Goal: Task Accomplishment & Management: Manage account settings

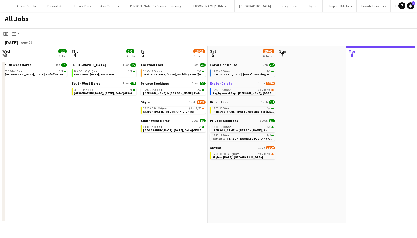
scroll to position [0, 132]
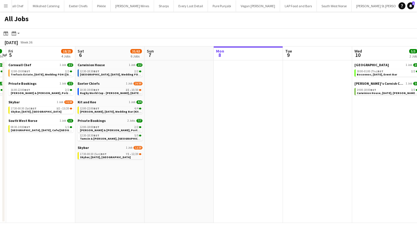
click at [5, 5] on app-icon "Menu" at bounding box center [5, 5] width 5 height 5
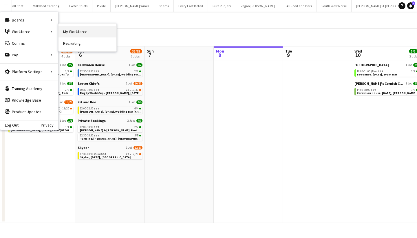
click at [90, 31] on link "My Workforce" at bounding box center [88, 32] width 58 height 12
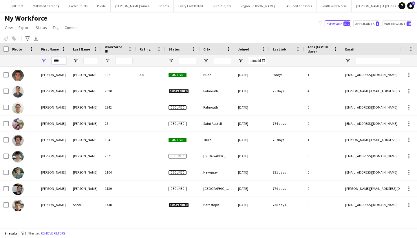
click at [57, 59] on input "****" at bounding box center [59, 60] width 14 height 7
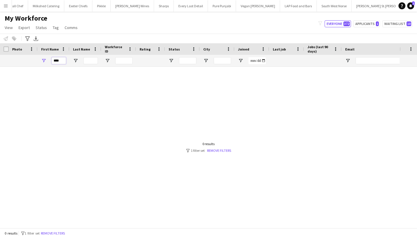
type input "****"
drag, startPoint x: 57, startPoint y: 59, endPoint x: 224, endPoint y: 151, distance: 190.7
click at [224, 151] on link "Remove filters" at bounding box center [219, 150] width 24 height 4
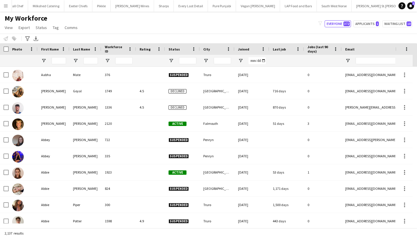
drag, startPoint x: 3, startPoint y: 7, endPoint x: 6, endPoint y: 12, distance: 6.0
click at [3, 7] on button "Menu" at bounding box center [6, 6] width 12 height 12
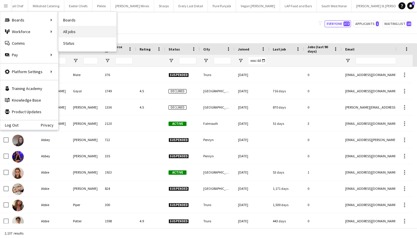
click at [89, 34] on link "All jobs" at bounding box center [88, 32] width 58 height 12
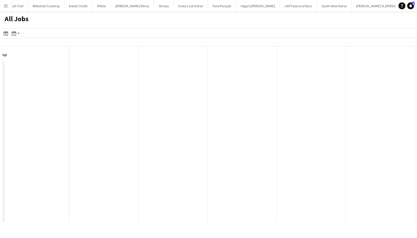
scroll to position [0, 138]
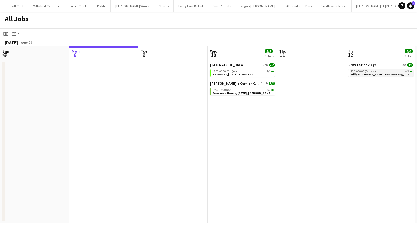
click at [368, 72] on span "13:00-00:00 (Sat) BST" at bounding box center [364, 71] width 26 height 3
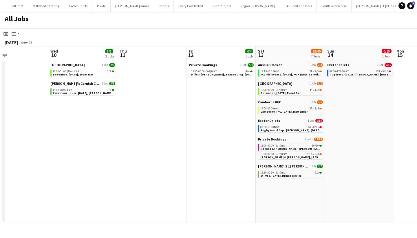
scroll to position [0, 161]
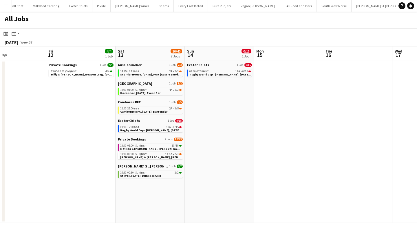
click at [143, 67] on app-calendar-brief-board "Aussie Smoker 1 Job 2/3 14:15-18:15 BST 2A • 2/3 Scorrier House, 13th September…" at bounding box center [150, 70] width 65 height 14
click at [144, 73] on span "Scorrier House, 13th September, FOH (Aussie Smoker)" at bounding box center [151, 74] width 63 height 4
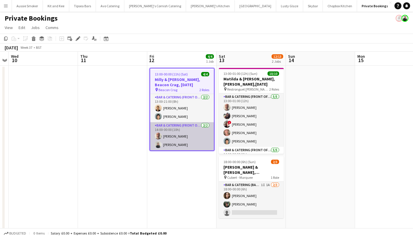
click at [179, 143] on app-card-role "Bar & Catering (Front of House) 2/2 14:00-00:00 (10h) Richard James Lauren Pitt" at bounding box center [182, 136] width 64 height 28
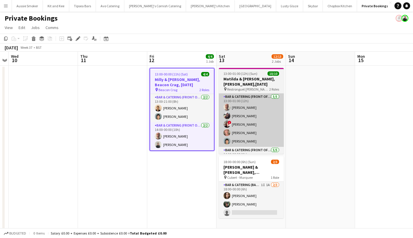
scroll to position [0, 199]
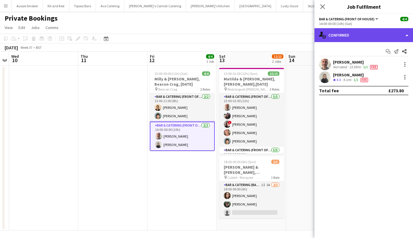
click at [352, 34] on div "single-neutral-actions-check-2 Confirmed" at bounding box center [363, 35] width 98 height 14
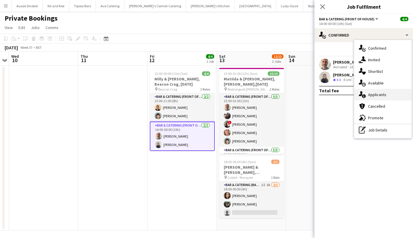
click at [382, 95] on span "Applicants" at bounding box center [377, 94] width 18 height 5
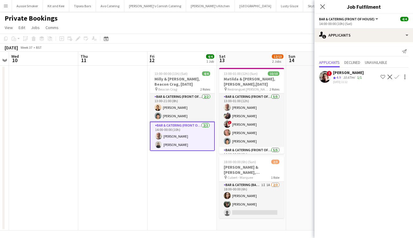
scroll to position [2, 0]
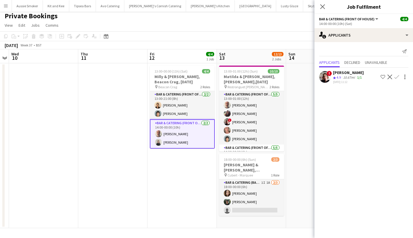
drag, startPoint x: 321, startPoint y: 5, endPoint x: 315, endPoint y: 0, distance: 7.6
click at [321, 5] on icon at bounding box center [322, 6] width 5 height 5
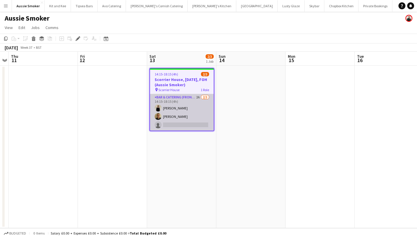
click at [193, 113] on app-card-role "Bar & Catering (Front of House) 2A 2/3 14:15-18:15 (4h) Nikki Coleman Stephen T…" at bounding box center [182, 112] width 64 height 37
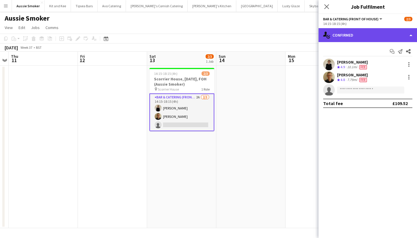
click at [356, 35] on div "single-neutral-actions-check-2 Confirmed" at bounding box center [368, 35] width 98 height 14
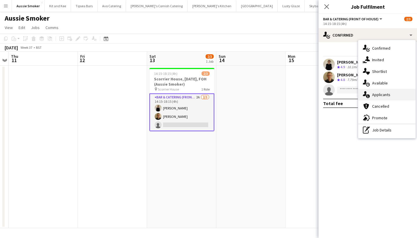
click at [389, 92] on span "Applicants" at bounding box center [381, 94] width 18 height 5
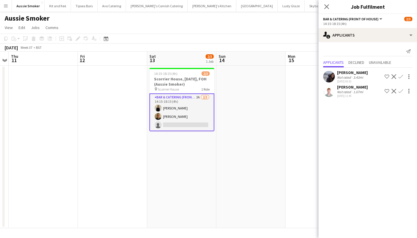
click at [401, 90] on app-icon "Confirm" at bounding box center [401, 91] width 5 height 5
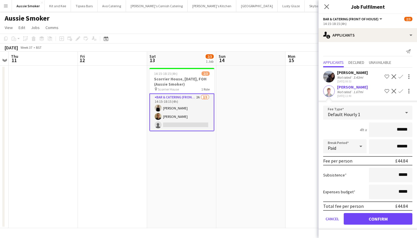
click at [340, 87] on div "Indigo Hassan" at bounding box center [352, 86] width 31 height 5
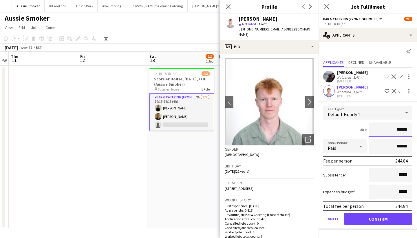
click at [409, 132] on input "******" at bounding box center [390, 129] width 43 height 14
type input "******"
click at [380, 217] on button "Confirm" at bounding box center [378, 219] width 69 height 12
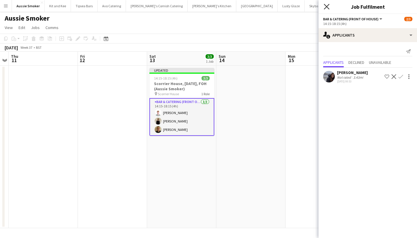
click at [325, 8] on icon at bounding box center [327, 7] width 6 height 6
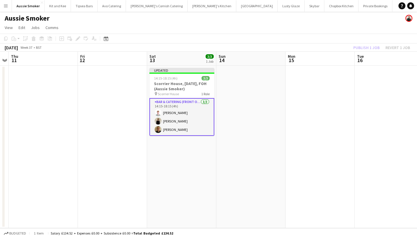
click at [368, 46] on div "Publish 1 job Revert 1 job" at bounding box center [381, 48] width 71 height 8
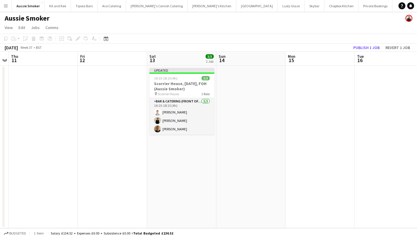
click at [368, 46] on button "Publish 1 job" at bounding box center [366, 48] width 31 height 8
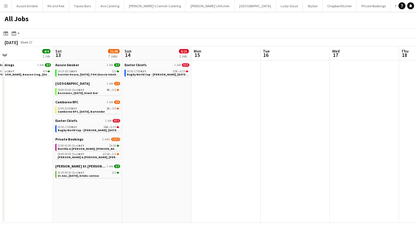
scroll to position [0, 207]
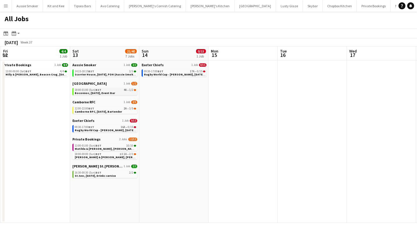
click at [128, 92] on link "18:00-01:00 (Sun) BST 4A • 1/2 Boconnoc, [DATE], Event Bar" at bounding box center [105, 91] width 61 height 7
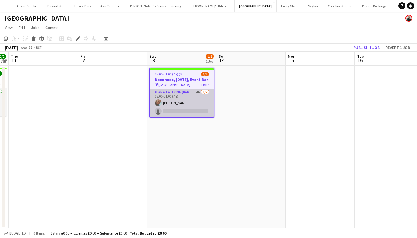
click at [193, 110] on app-card-role "Bar & Catering (Bar Tender) 4A 1/2 18:00-01:00 (7h) Lauren Fisher single-neutra…" at bounding box center [182, 103] width 64 height 28
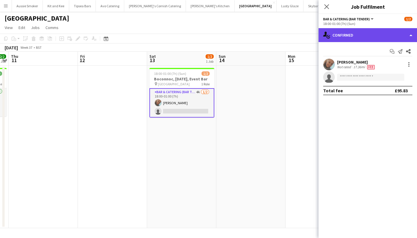
click at [376, 35] on div "single-neutral-actions-check-2 Confirmed" at bounding box center [368, 35] width 98 height 14
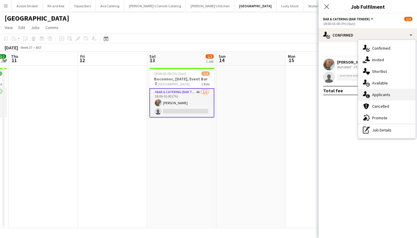
click at [381, 94] on span "Applicants" at bounding box center [381, 94] width 18 height 5
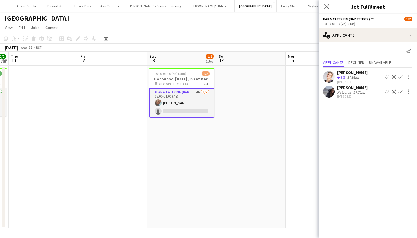
click at [402, 92] on app-icon "Confirm" at bounding box center [401, 91] width 5 height 5
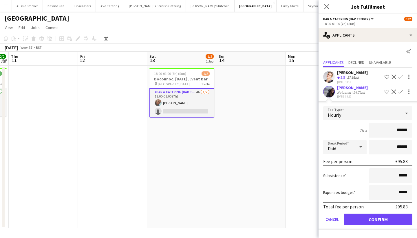
type input "******"
click at [379, 218] on button "Confirm" at bounding box center [378, 219] width 69 height 12
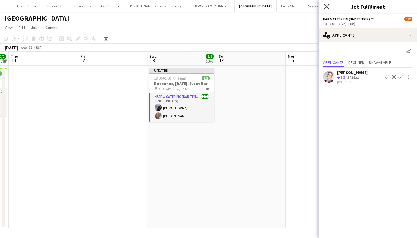
click at [329, 8] on icon "Close pop-in" at bounding box center [327, 7] width 6 height 6
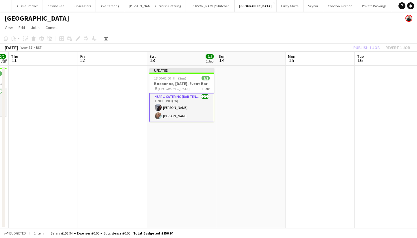
click at [370, 45] on div "Publish 1 job Revert 1 job" at bounding box center [381, 48] width 71 height 8
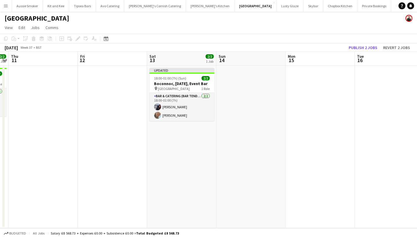
click at [370, 45] on button "Publish 2 jobs" at bounding box center [362, 48] width 33 height 8
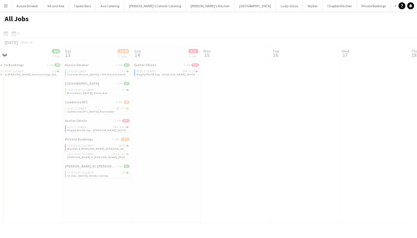
scroll to position [0, 231]
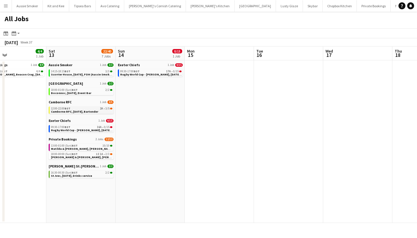
click at [101, 107] on span "2A" at bounding box center [101, 108] width 3 height 3
click at [87, 145] on div "13:00-01:00 (Sun) BST 10/10" at bounding box center [81, 145] width 61 height 3
click at [76, 110] on span "Camborne RFC, [DATE], Bartender" at bounding box center [74, 112] width 47 height 4
click at [86, 150] on app-brief-job-card "13:00-01:00 (Sun) BST 10/10 Matilda & Josh, Restronguet Barton,13th September" at bounding box center [81, 146] width 65 height 7
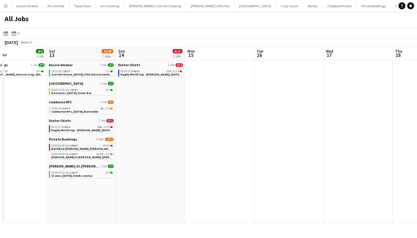
click at [67, 145] on span "13:00-01:00 (Sun) BST" at bounding box center [64, 145] width 27 height 3
click at [93, 108] on div "12:00-22:00 BST 2A • 3/5" at bounding box center [81, 108] width 61 height 3
click at [85, 146] on div "13:00-01:00 (Sun) BST 10/10" at bounding box center [81, 145] width 61 height 3
click at [77, 110] on span "Camborne RFC, [DATE], Bartender" at bounding box center [74, 112] width 47 height 4
click at [64, 155] on span "Olivia & James, Cubert, 13th September" at bounding box center [93, 157] width 85 height 4
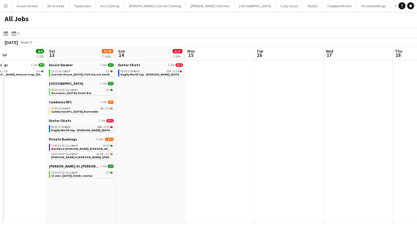
click at [79, 129] on span "Rugby World Cup - Sandy Park, 13th September, Match Day Bar" at bounding box center [91, 130] width 81 height 4
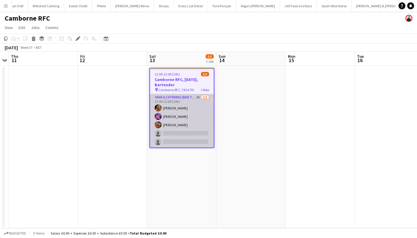
click at [200, 124] on app-card-role "Bar & Catering (Bar Tender) 2A [DATE] 12:00-22:00 (10h) [PERSON_NAME] [PERSON_N…" at bounding box center [182, 120] width 64 height 53
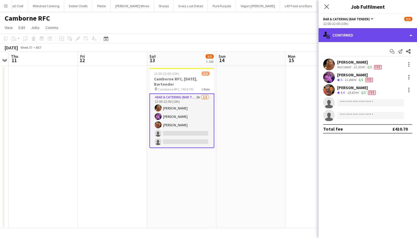
click at [377, 35] on div "single-neutral-actions-check-2 Confirmed" at bounding box center [368, 35] width 98 height 14
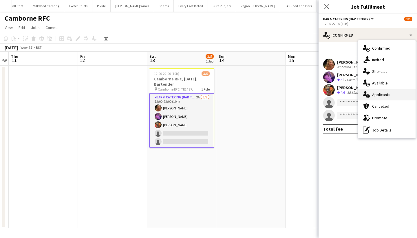
click at [381, 94] on span "Applicants" at bounding box center [381, 94] width 18 height 5
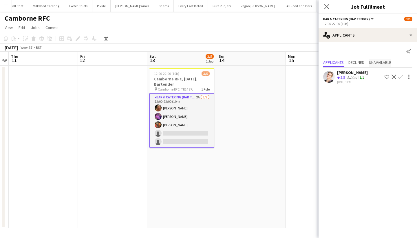
click at [375, 61] on span "Unavailable" at bounding box center [380, 62] width 22 height 4
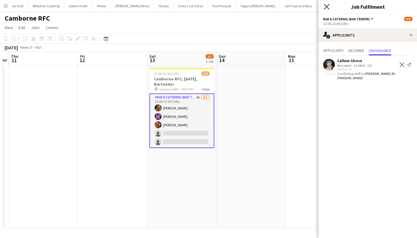
click at [326, 7] on icon at bounding box center [327, 7] width 6 height 6
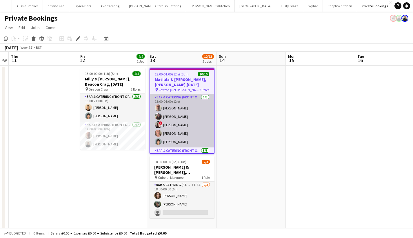
click at [189, 125] on app-card-role "Bar & Catering (Front of House) [DATE] 13:00-01:00 (12h) [PERSON_NAME] ! [PERSO…" at bounding box center [182, 120] width 64 height 53
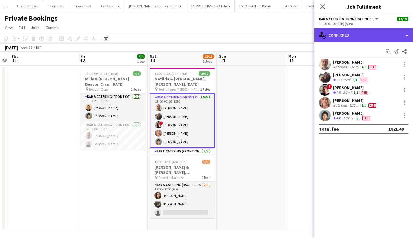
click at [342, 41] on div "single-neutral-actions-check-2 Confirmed" at bounding box center [363, 35] width 98 height 14
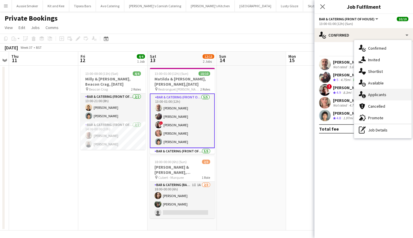
click at [375, 96] on span "Applicants" at bounding box center [377, 94] width 18 height 5
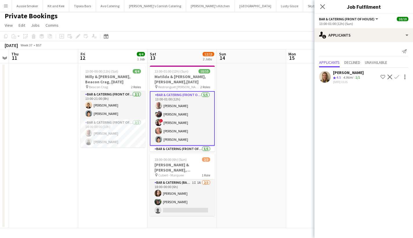
scroll to position [0, 0]
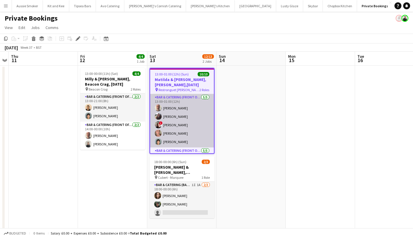
click at [173, 126] on app-card-role "Bar & Catering (Front of House) 5/5 13:00-01:00 (12h) Richard James sheilan nag…" at bounding box center [182, 120] width 64 height 53
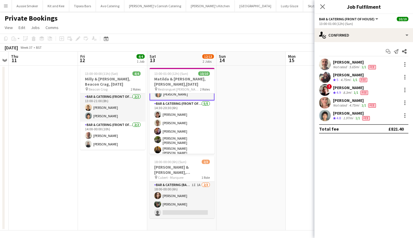
scroll to position [2, 0]
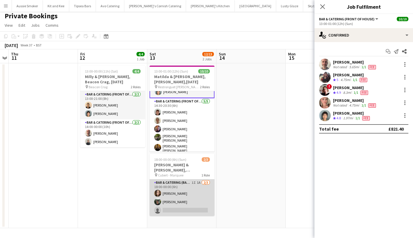
click at [186, 202] on app-card-role "Bar & Catering (Bar Tender) 1I 1A 2/3 18:00-00:00 (6h) Ellie McCready James Mun…" at bounding box center [181, 197] width 65 height 37
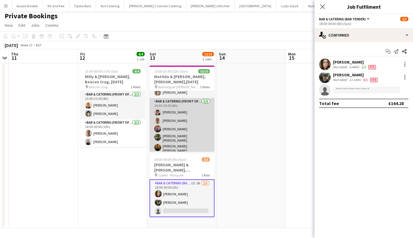
click at [175, 132] on app-card-role "Bar & Catering (Front of House) 5/5 14:30-20:30 (6h) Dominic Sidwell Teri Pitma…" at bounding box center [181, 126] width 65 height 57
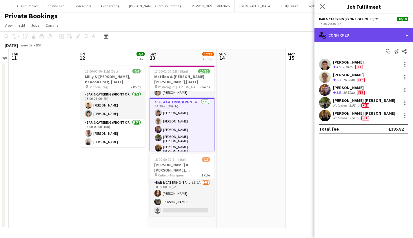
click at [356, 34] on div "single-neutral-actions-check-2 Confirmed" at bounding box center [363, 35] width 98 height 14
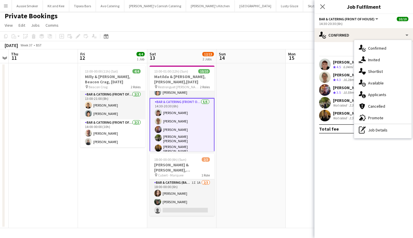
click at [378, 94] on span "Applicants" at bounding box center [377, 94] width 18 height 5
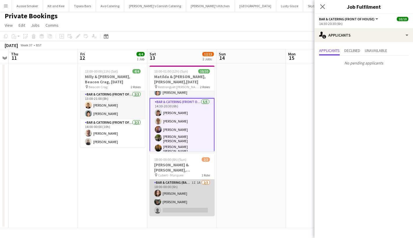
click at [193, 191] on app-card-role "Bar & Catering (Bar Tender) 1I 1A 2/3 18:00-00:00 (6h) Ellie McCready James Mun…" at bounding box center [181, 197] width 65 height 37
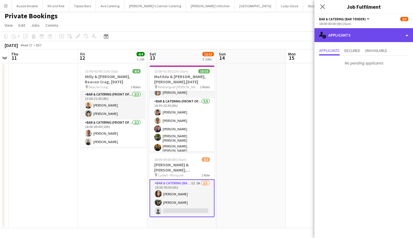
click at [367, 33] on div "single-neutral-actions-information Applicants" at bounding box center [363, 35] width 98 height 14
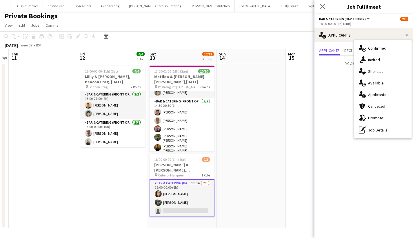
click at [387, 94] on div "single-neutral-actions-information Applicants" at bounding box center [382, 95] width 57 height 12
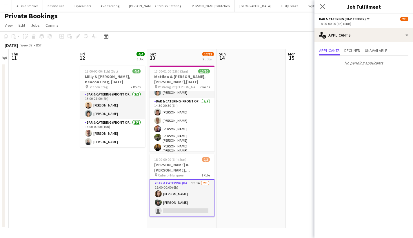
click at [187, 192] on app-card-role "Bar & Catering (Bar Tender) 1I 1A 2/3 18:00-00:00 (6h) Ellie McCready James Mun…" at bounding box center [181, 198] width 65 height 38
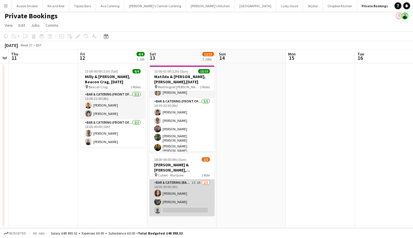
click at [187, 192] on app-card-role "Bar & Catering (Bar Tender) 1I 1A 2/3 18:00-00:00 (6h) Ellie McCready James Mun…" at bounding box center [181, 197] width 65 height 37
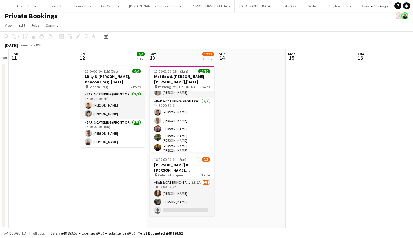
scroll to position [0, 199]
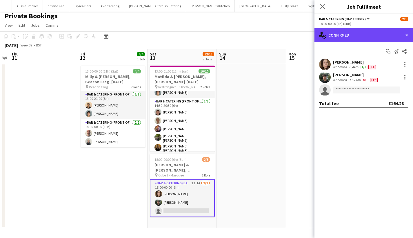
click at [363, 42] on div "single-neutral-actions-check-2 Confirmed" at bounding box center [363, 35] width 98 height 14
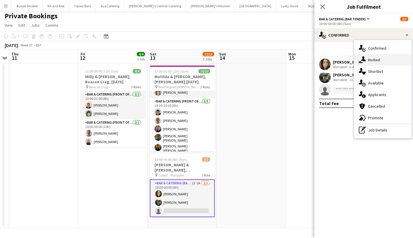
click at [379, 58] on span "Invited" at bounding box center [374, 59] width 12 height 5
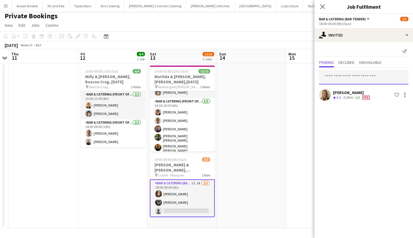
click at [345, 77] on input "text" at bounding box center [363, 77] width 89 height 14
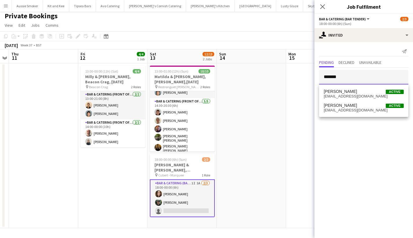
type input "*******"
drag, startPoint x: 345, startPoint y: 77, endPoint x: 354, endPoint y: 95, distance: 20.3
click at [354, 95] on span "abbyfortune@outlook.com" at bounding box center [364, 96] width 80 height 5
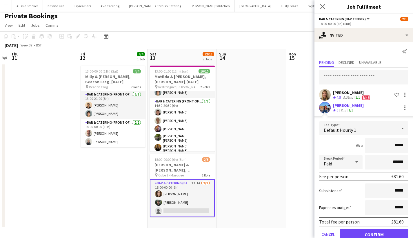
type input "******"
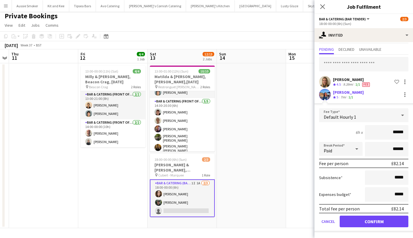
click at [375, 223] on button "Confirm" at bounding box center [374, 221] width 69 height 12
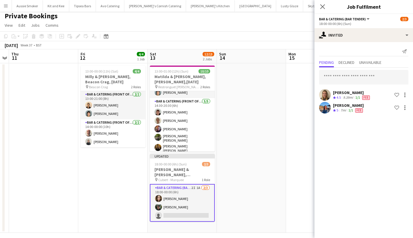
scroll to position [0, 0]
click at [322, 8] on icon "Close pop-in" at bounding box center [323, 7] width 6 height 6
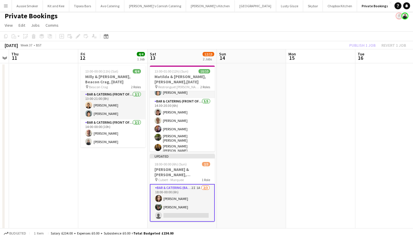
click at [368, 43] on div "Publish 1 job Revert 1 job" at bounding box center [377, 45] width 71 height 8
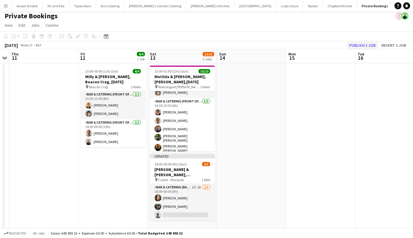
click at [367, 43] on button "Publish 1 job" at bounding box center [362, 45] width 31 height 8
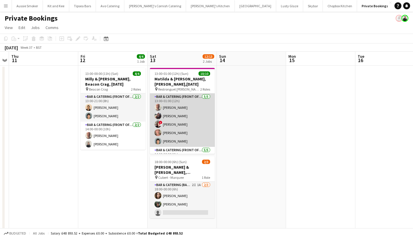
click at [187, 124] on app-card-role "Bar & Catering (Front of House) 5/5 13:00-01:00 (12h) Richard James sheilan nag…" at bounding box center [182, 119] width 65 height 53
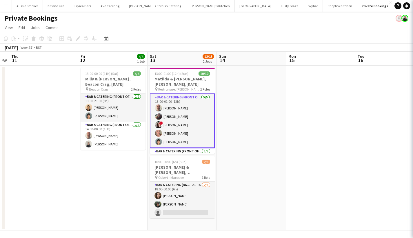
scroll to position [0, 198]
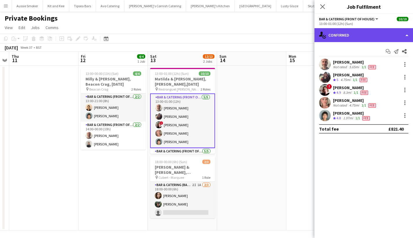
click at [356, 31] on div "single-neutral-actions-check-2 Confirmed" at bounding box center [363, 35] width 98 height 14
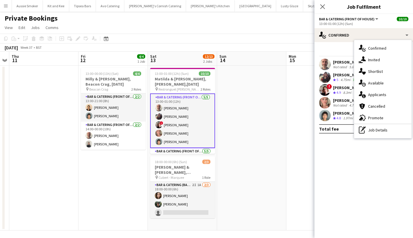
click at [339, 100] on div "Jennifer Rea" at bounding box center [355, 100] width 44 height 5
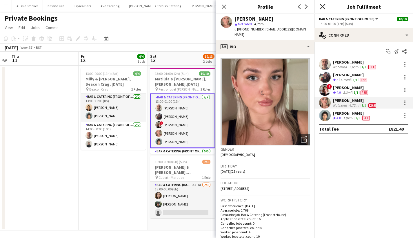
click at [320, 6] on icon "Close pop-in" at bounding box center [323, 7] width 6 height 6
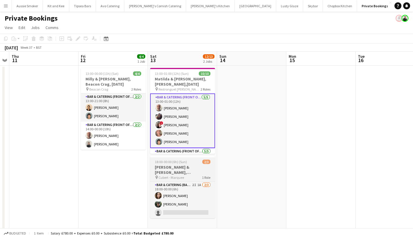
scroll to position [2, 0]
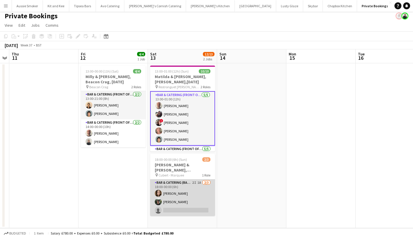
click at [192, 196] on app-card-role "Bar & Catering (Bar Tender) 2I 1A 2/3 18:00-00:00 (6h) Ellie McCready James Mun…" at bounding box center [182, 197] width 65 height 37
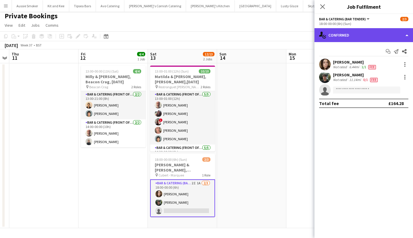
click at [353, 32] on div "single-neutral-actions-check-2 Confirmed" at bounding box center [363, 35] width 98 height 14
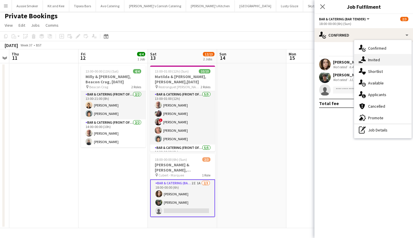
click at [381, 62] on div "single-neutral-actions-share-1 Invited" at bounding box center [382, 60] width 57 height 12
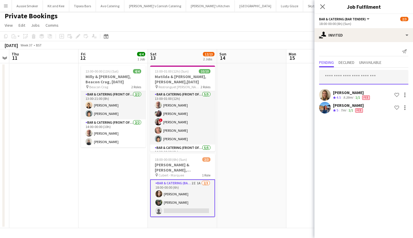
click at [352, 80] on input "text" at bounding box center [363, 77] width 89 height 14
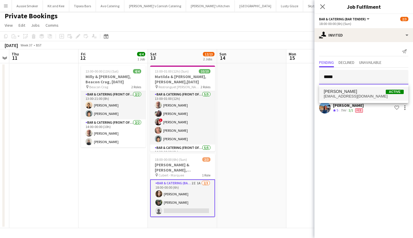
type input "*****"
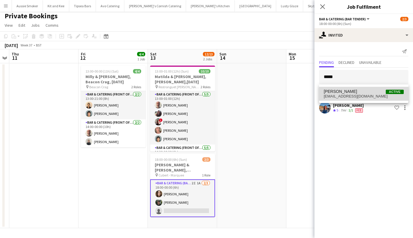
click at [352, 90] on span "Zeeba Hassan Active" at bounding box center [364, 91] width 80 height 5
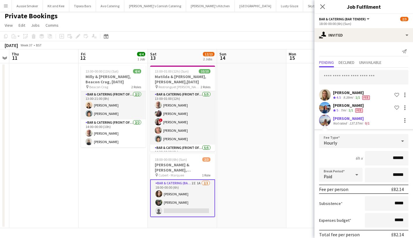
scroll to position [26, 0]
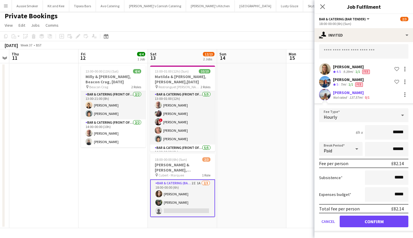
type input "******"
click at [370, 218] on button "Confirm" at bounding box center [374, 221] width 69 height 12
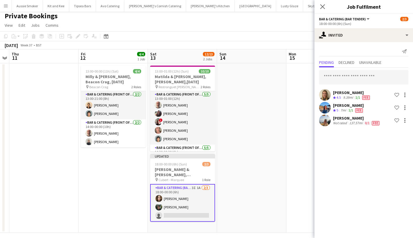
scroll to position [0, 0]
click at [325, 5] on app-icon "Close pop-in" at bounding box center [322, 7] width 8 height 8
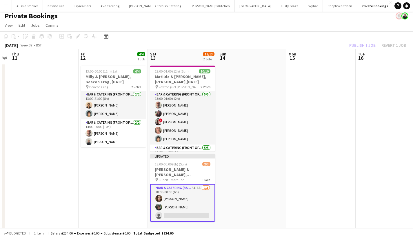
click at [364, 44] on div "Publish 1 job Revert 1 job" at bounding box center [377, 45] width 71 height 8
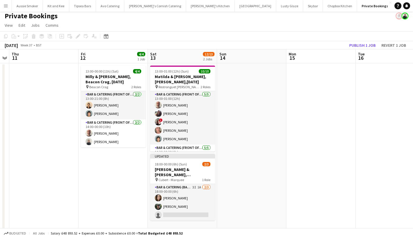
click at [364, 44] on button "Publish 1 job" at bounding box center [362, 45] width 31 height 8
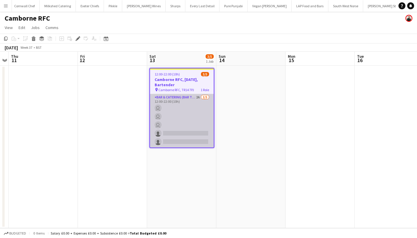
scroll to position [0, 560]
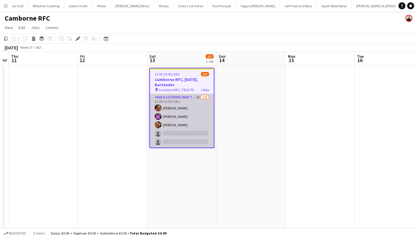
click at [191, 130] on app-card-role "Bar & Catering (Bar Tender) 2A [DATE] 12:00-22:00 (10h) [PERSON_NAME] [PERSON_N…" at bounding box center [182, 120] width 64 height 53
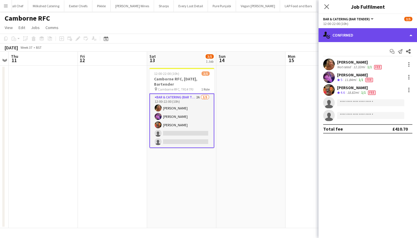
click at [370, 37] on div "single-neutral-actions-check-2 Confirmed" at bounding box center [368, 35] width 98 height 14
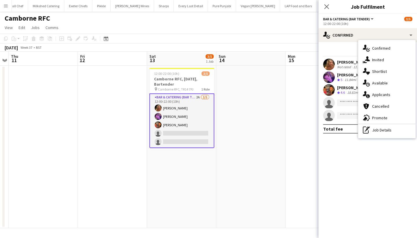
click at [376, 58] on span "Invited" at bounding box center [378, 59] width 12 height 5
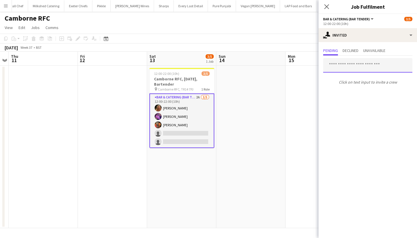
click at [349, 68] on input "text" at bounding box center [367, 65] width 89 height 14
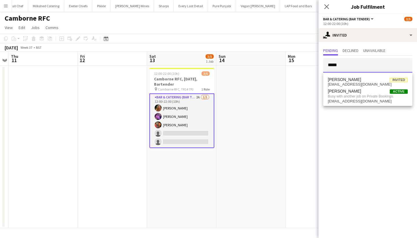
type input "*****"
drag, startPoint x: 338, startPoint y: 1, endPoint x: 330, endPoint y: 6, distance: 10.0
click at [329, 7] on app-icon "Close pop-in" at bounding box center [326, 6] width 7 height 7
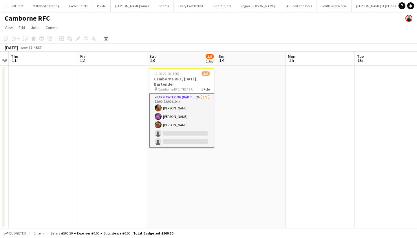
click at [194, 137] on app-card-role "Bar & Catering (Bar Tender) 2A 3/5 12:00-22:00 (10h) Katie Harpur Rohan Wingham…" at bounding box center [181, 120] width 65 height 54
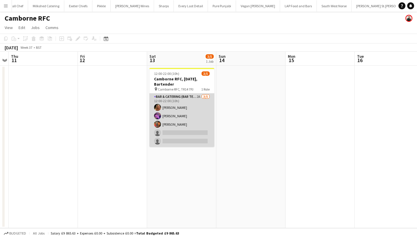
click at [193, 121] on app-card-role "Bar & Catering (Bar Tender) 2A 3/5 12:00-22:00 (10h) Katie Harpur Rohan Wingham…" at bounding box center [181, 119] width 65 height 53
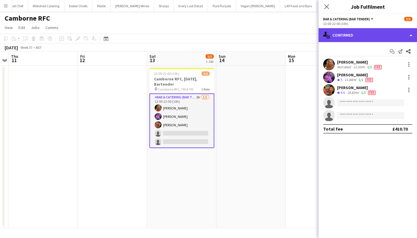
click at [370, 31] on div "single-neutral-actions-check-2 Confirmed" at bounding box center [368, 35] width 98 height 14
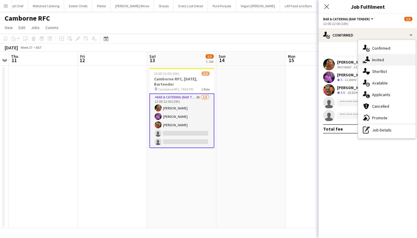
click at [371, 61] on div "single-neutral-actions-share-1 Invited" at bounding box center [386, 60] width 57 height 12
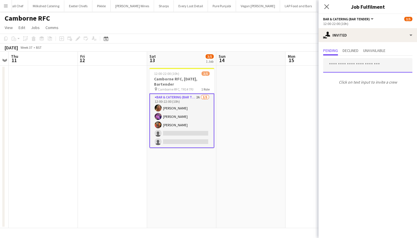
click at [351, 64] on input "text" at bounding box center [367, 65] width 89 height 14
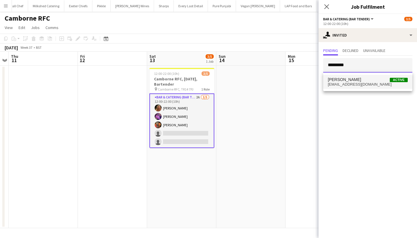
type input "*********"
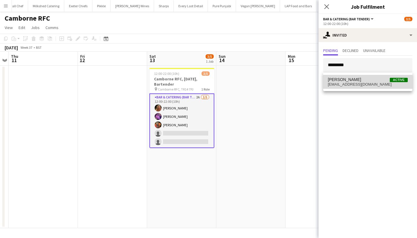
click at [370, 84] on span "lpitt2003@gmail.com" at bounding box center [368, 84] width 80 height 5
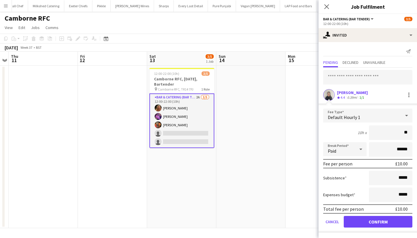
click at [346, 95] on div "Crew rating 4.4" at bounding box center [341, 97] width 9 height 5
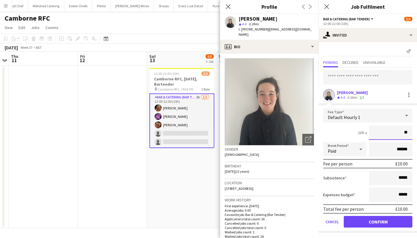
click at [404, 130] on input "**" at bounding box center [390, 132] width 43 height 14
type input "******"
click at [362, 225] on button "Confirm" at bounding box center [378, 222] width 69 height 12
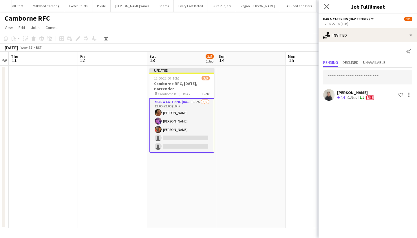
click at [328, 3] on app-icon "Close pop-in" at bounding box center [327, 7] width 8 height 8
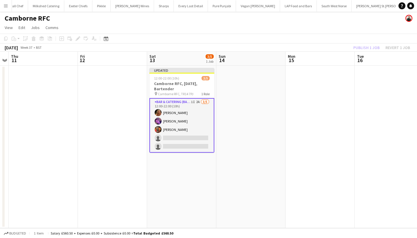
click at [369, 50] on div "Publish 1 job Revert 1 job" at bounding box center [381, 48] width 71 height 8
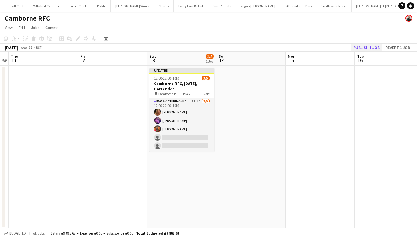
click at [367, 45] on button "Publish 1 job" at bounding box center [366, 48] width 31 height 8
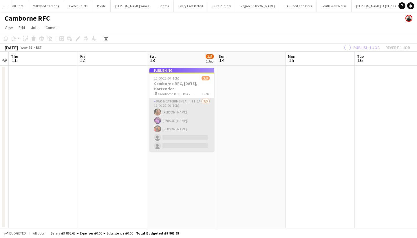
click at [187, 123] on app-card-role "Bar & Catering (Bar Tender) 1I 2A 3/5 12:00-22:00 (10h) Katie Harpur Rohan Wing…" at bounding box center [181, 124] width 65 height 53
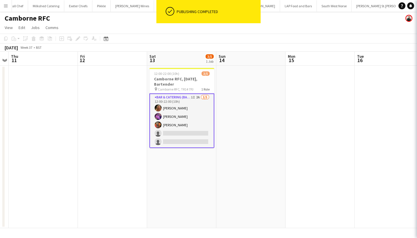
scroll to position [0, 198]
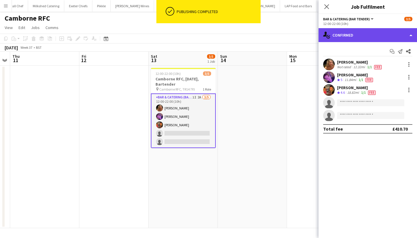
click at [350, 37] on div "single-neutral-actions-check-2 Confirmed" at bounding box center [368, 35] width 98 height 14
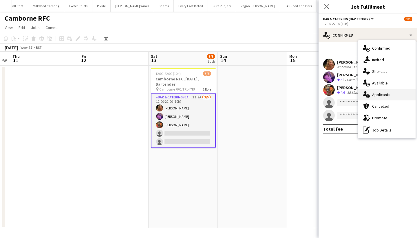
click at [381, 93] on span "Applicants" at bounding box center [381, 94] width 18 height 5
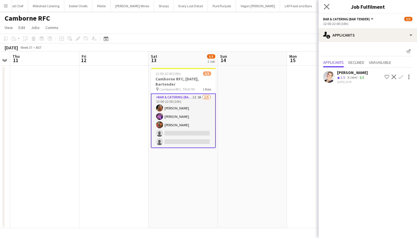
click at [324, 7] on icon "Close pop-in" at bounding box center [327, 7] width 6 height 6
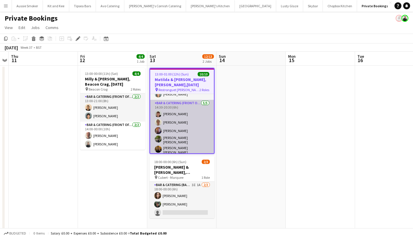
scroll to position [2, 0]
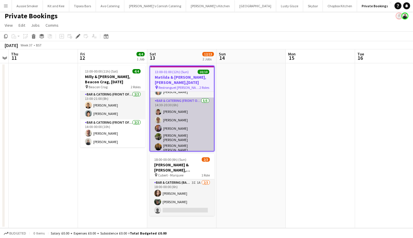
click at [177, 125] on app-card-role "Bar & Catering (Front of House) 5/5 14:30-20:30 (6h) Dominic Sidwell Teri Pitma…" at bounding box center [182, 125] width 64 height 57
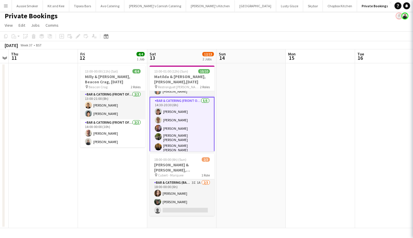
scroll to position [0, 198]
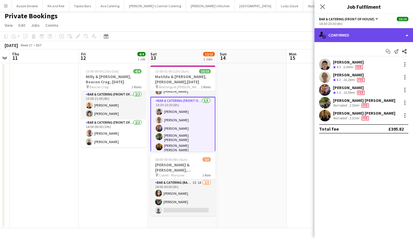
click at [377, 37] on div "single-neutral-actions-check-2 Confirmed" at bounding box center [363, 35] width 98 height 14
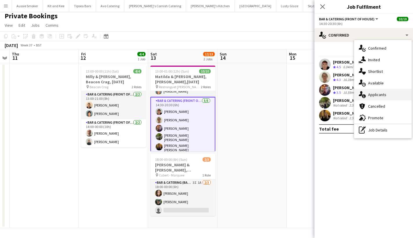
click at [386, 95] on div "single-neutral-actions-information Applicants" at bounding box center [382, 95] width 57 height 12
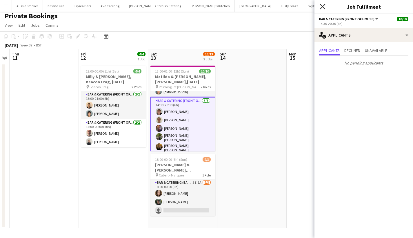
click at [324, 7] on icon "Close pop-in" at bounding box center [323, 7] width 6 height 6
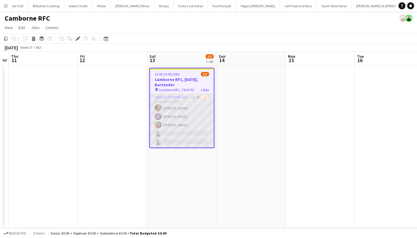
click at [183, 126] on app-card-role "Bar & Catering (Bar Tender) 1I 2A [DATE] 12:00-22:00 (10h) [PERSON_NAME] [PERSO…" at bounding box center [182, 120] width 64 height 53
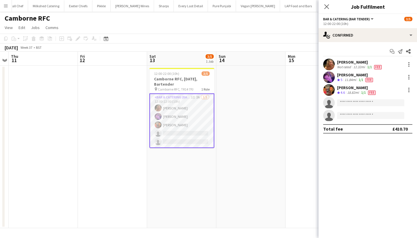
click at [334, 65] on app-user-avatar at bounding box center [329, 65] width 12 height 12
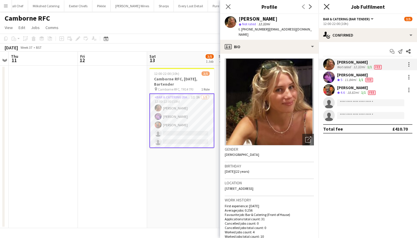
click at [326, 7] on icon at bounding box center [327, 7] width 6 height 6
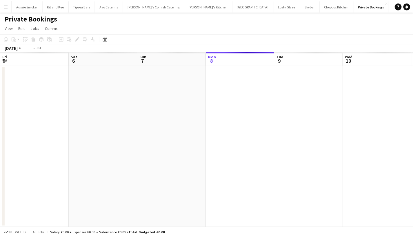
scroll to position [0, 199]
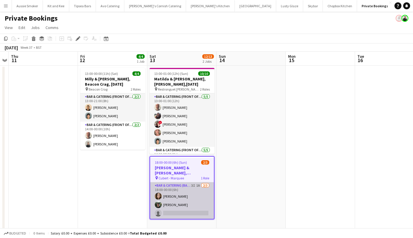
click at [189, 200] on app-card-role "Bar & Catering (Bar Tender) 3I 1A 2/3 18:00-00:00 (6h) Ellie McCready James Mun…" at bounding box center [182, 200] width 64 height 37
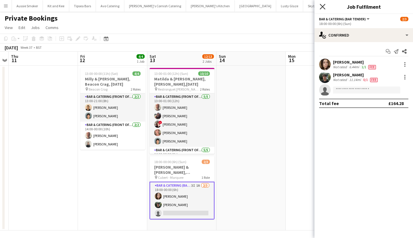
click at [323, 9] on icon "Close pop-in" at bounding box center [323, 7] width 6 height 6
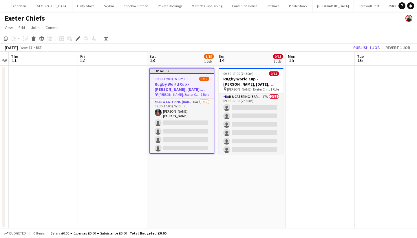
click at [189, 85] on h3 "Rugby World Cup - [PERSON_NAME], [DATE], Match Day Bar" at bounding box center [182, 86] width 64 height 10
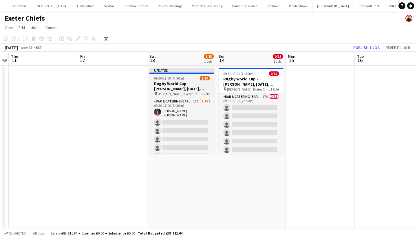
click at [191, 85] on h3 "Rugby World Cup - [PERSON_NAME], [DATE], Match Day Bar" at bounding box center [181, 86] width 65 height 10
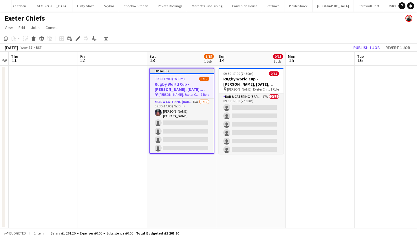
click at [190, 87] on h3 "Rugby World Cup - [PERSON_NAME], [DATE], Match Day Bar" at bounding box center [182, 86] width 64 height 10
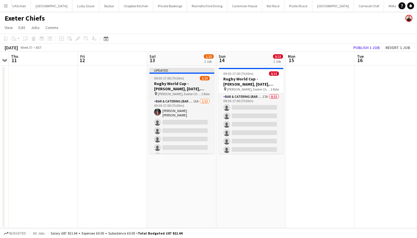
click at [193, 79] on div "09:30-17:00 (7h30m) 1/15" at bounding box center [181, 78] width 65 height 4
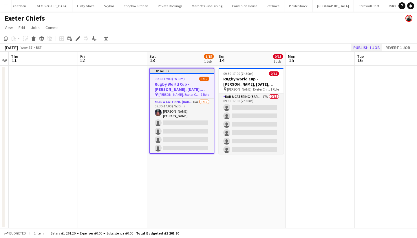
click at [368, 50] on button "Publish 1 job" at bounding box center [366, 48] width 31 height 8
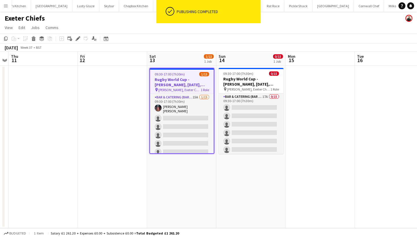
click at [181, 83] on h3 "Rugby World Cup - [PERSON_NAME], [DATE], Match Day Bar" at bounding box center [182, 82] width 64 height 10
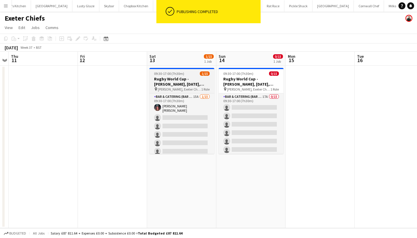
click at [181, 83] on h3 "Rugby World Cup - [PERSON_NAME], [DATE], Match Day Bar" at bounding box center [181, 81] width 65 height 10
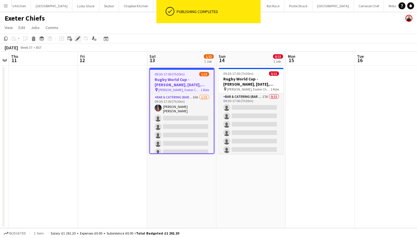
click at [79, 40] on icon "Edit" at bounding box center [78, 38] width 5 height 5
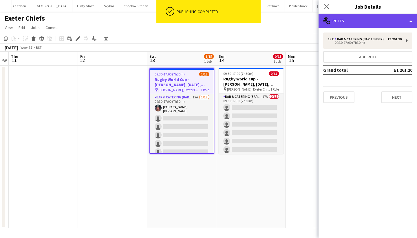
click at [348, 16] on div "multiple-users-add Roles" at bounding box center [368, 21] width 98 height 14
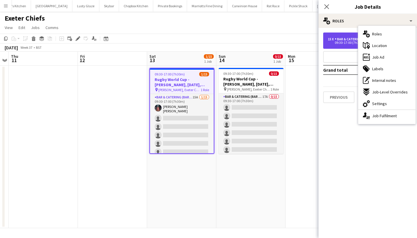
click at [344, 40] on div "Bar & Catering (Bar Tender)" at bounding box center [360, 39] width 51 height 4
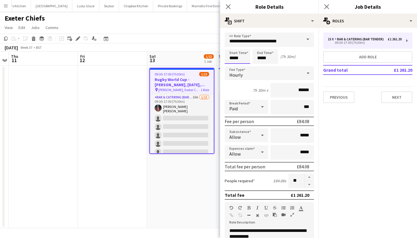
click at [233, 56] on input "*****" at bounding box center [237, 56] width 25 height 14
type input "*****"
drag, startPoint x: 260, startPoint y: 57, endPoint x: 268, endPoint y: 58, distance: 7.9
click at [261, 57] on input "*****" at bounding box center [265, 56] width 25 height 14
type input "*****"
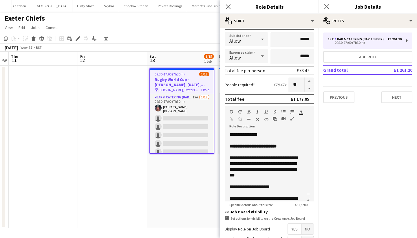
scroll to position [155, 0]
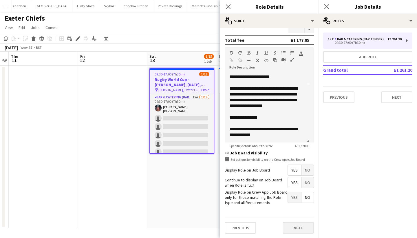
click at [301, 226] on button "Next" at bounding box center [298, 228] width 31 height 12
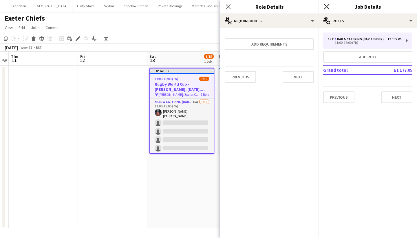
click at [325, 6] on icon "Close pop-in" at bounding box center [327, 7] width 6 height 6
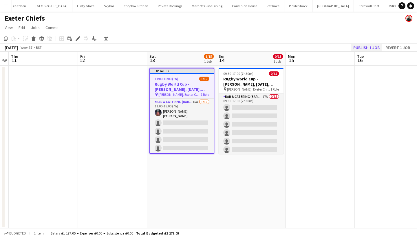
click at [360, 47] on button "Publish 1 job" at bounding box center [366, 48] width 31 height 8
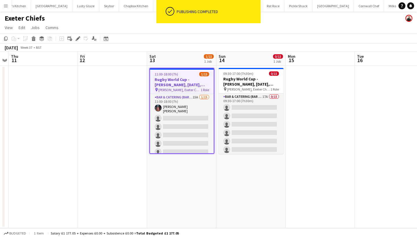
click at [249, 76] on app-job-card "09:30-17:00 (7h30m) 0/15 Rugby World Cup - Sandy Park, 14th September, Match Da…" at bounding box center [251, 111] width 65 height 86
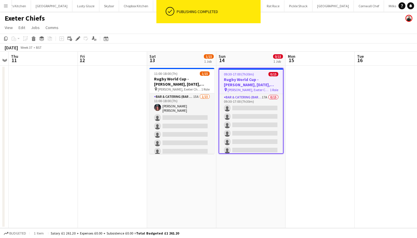
scroll to position [0, 198]
click at [76, 39] on icon "Edit" at bounding box center [78, 38] width 5 height 5
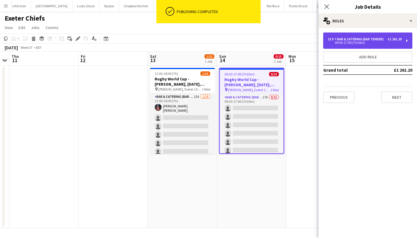
click at [356, 38] on div "Bar & Catering (Bar Tender)" at bounding box center [360, 39] width 51 height 4
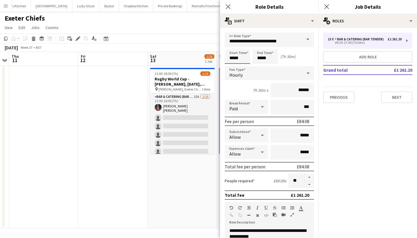
drag, startPoint x: 233, startPoint y: 58, endPoint x: 243, endPoint y: 59, distance: 9.9
click at [233, 58] on input "*****" at bounding box center [237, 56] width 25 height 14
type input "*****"
click at [259, 58] on input "*****" at bounding box center [265, 56] width 25 height 14
type input "*****"
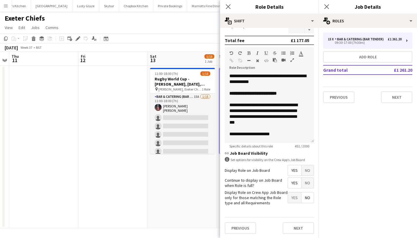
scroll to position [57, 0]
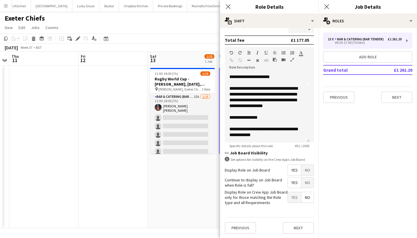
click at [288, 230] on button "Next" at bounding box center [298, 228] width 31 height 12
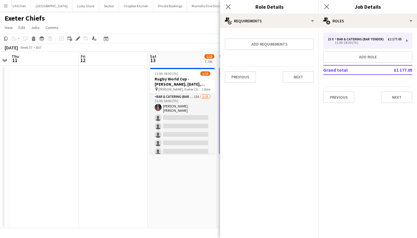
scroll to position [0, 0]
click at [328, 5] on icon "Close pop-in" at bounding box center [327, 7] width 6 height 6
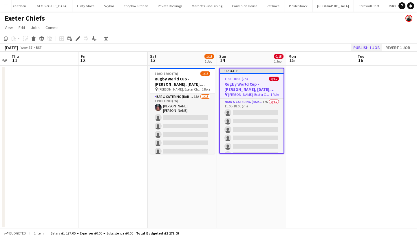
click at [368, 47] on button "Publish 1 job" at bounding box center [366, 48] width 31 height 8
click at [368, 47] on div "Publish 1 job Revert 1 job" at bounding box center [376, 48] width 81 height 8
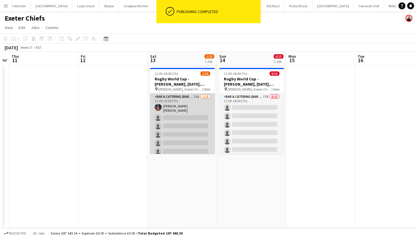
click at [181, 112] on app-card-role "Bar & Catering (Bar Tender) 15A 1/15 11:00-18:00 (7h) Molly Villanova Jones sin…" at bounding box center [182, 162] width 65 height 139
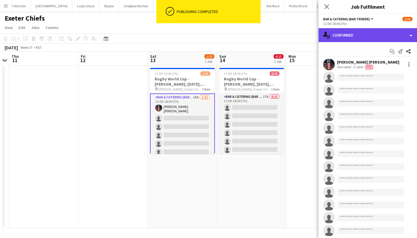
click at [379, 39] on div "single-neutral-actions-check-2 Confirmed" at bounding box center [368, 35] width 98 height 14
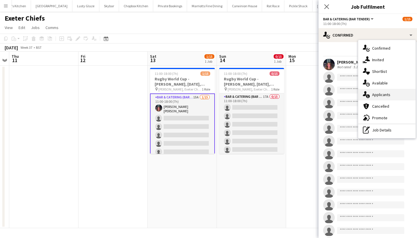
click at [385, 93] on span "Applicants" at bounding box center [381, 94] width 18 height 5
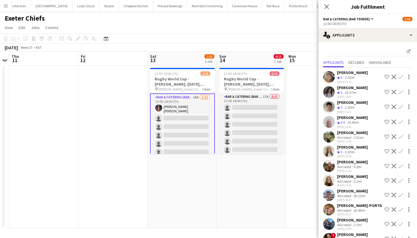
click at [399, 75] on app-icon "Confirm" at bounding box center [401, 76] width 5 height 5
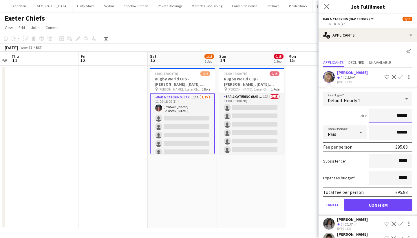
type input "******"
click at [390, 203] on button "Confirm" at bounding box center [378, 205] width 69 height 12
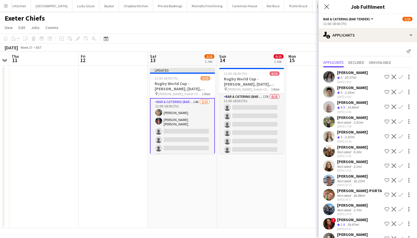
click at [397, 74] on button "Confirm" at bounding box center [400, 76] width 7 height 7
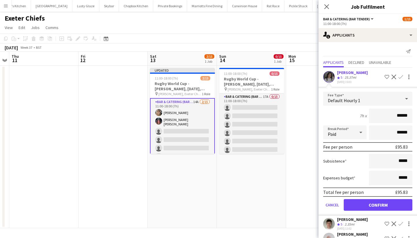
type input "******"
click at [376, 201] on button "Confirm" at bounding box center [378, 205] width 69 height 12
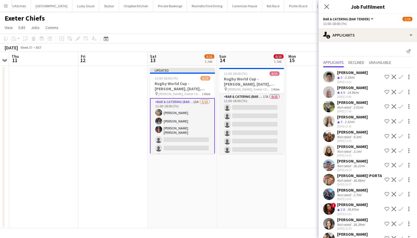
drag, startPoint x: 396, startPoint y: 76, endPoint x: 396, endPoint y: 73, distance: 3.2
click at [399, 76] on app-icon "Confirm" at bounding box center [401, 76] width 5 height 5
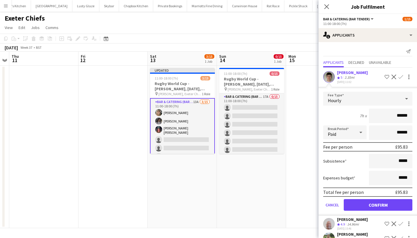
type input "******"
click at [385, 202] on button "Confirm" at bounding box center [378, 205] width 69 height 12
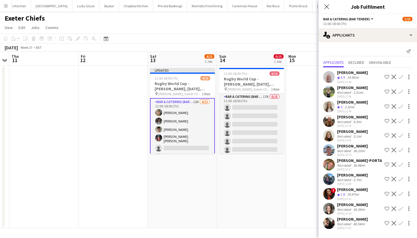
click at [399, 75] on app-icon "Confirm" at bounding box center [401, 76] width 5 height 5
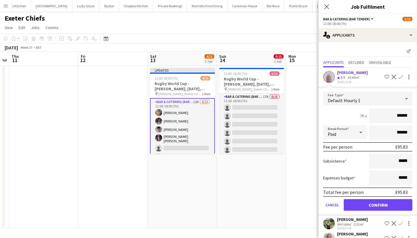
type input "******"
click at [382, 202] on button "Confirm" at bounding box center [378, 205] width 69 height 12
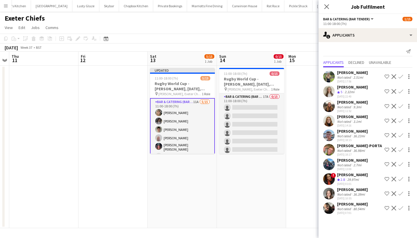
click at [400, 75] on app-icon "Confirm" at bounding box center [401, 76] width 5 height 5
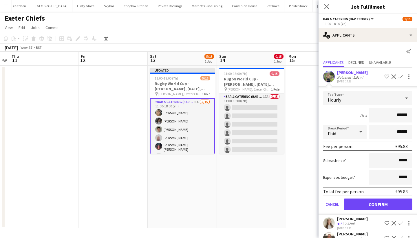
type input "******"
click at [349, 71] on div "Chiara Taylor" at bounding box center [352, 72] width 31 height 5
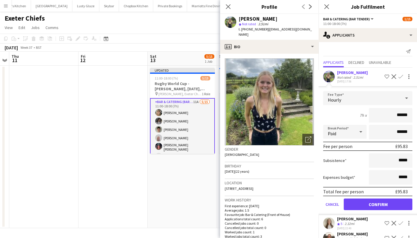
click at [368, 204] on button "Confirm" at bounding box center [378, 204] width 69 height 12
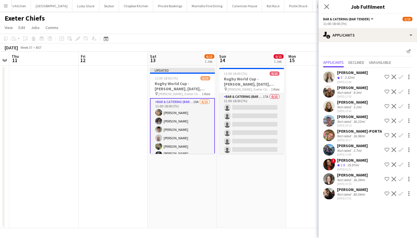
click at [403, 76] on app-icon "Confirm" at bounding box center [401, 76] width 5 height 5
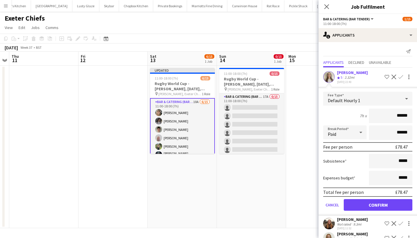
type input "******"
click at [361, 74] on div "Gabrielle Wright" at bounding box center [352, 72] width 31 height 5
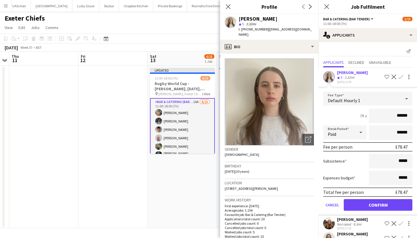
click at [389, 202] on button "Confirm" at bounding box center [378, 205] width 69 height 12
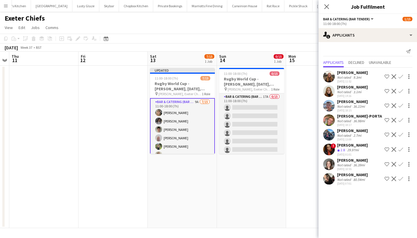
click at [401, 77] on app-icon "Confirm" at bounding box center [401, 76] width 5 height 5
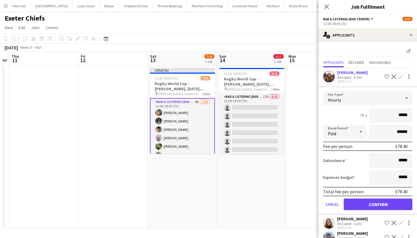
type input "******"
click at [384, 205] on button "Confirm" at bounding box center [378, 204] width 69 height 12
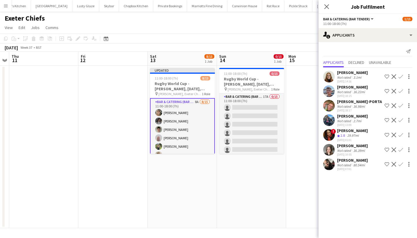
click at [357, 75] on div "3.1mi" at bounding box center [357, 77] width 10 height 4
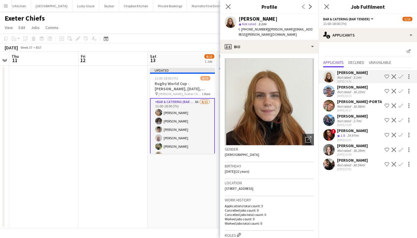
click at [400, 76] on app-icon "Confirm" at bounding box center [401, 76] width 5 height 5
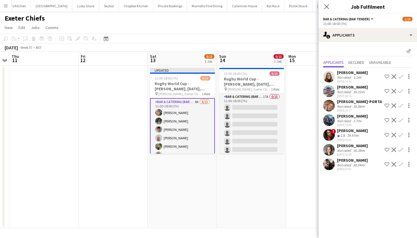
click at [400, 76] on app-icon "Confirm" at bounding box center [401, 76] width 5 height 5
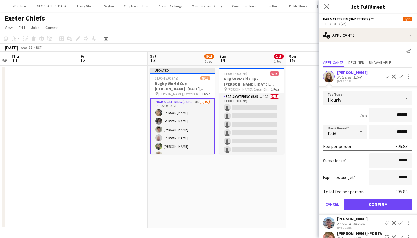
type input "******"
click at [387, 202] on button "Confirm" at bounding box center [378, 204] width 69 height 12
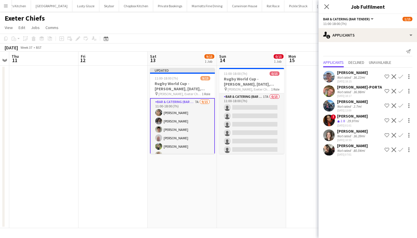
click at [401, 77] on app-icon "Confirm" at bounding box center [401, 76] width 5 height 5
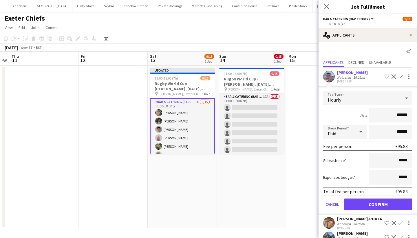
type input "******"
click at [384, 205] on button "Confirm" at bounding box center [378, 204] width 69 height 12
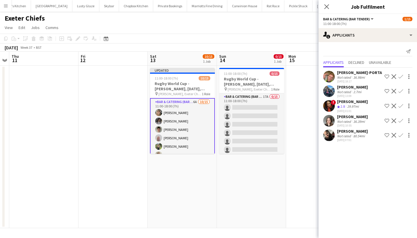
click at [402, 74] on button "Confirm" at bounding box center [400, 76] width 7 height 7
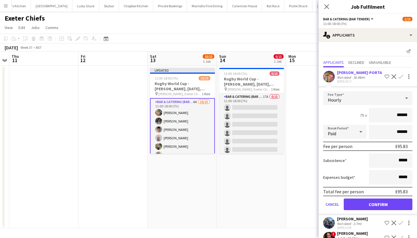
type input "******"
click at [388, 205] on button "Confirm" at bounding box center [378, 204] width 69 height 12
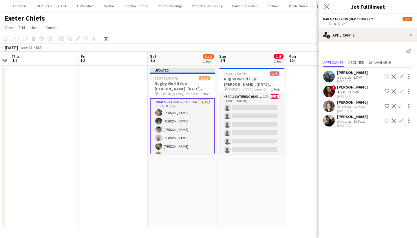
click at [356, 77] on div "2.7mi" at bounding box center [357, 77] width 10 height 4
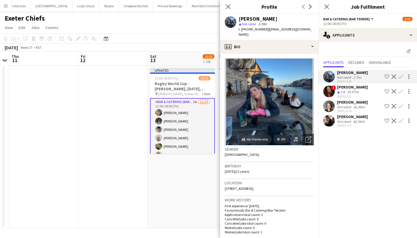
click at [400, 76] on app-icon "Confirm" at bounding box center [401, 76] width 5 height 5
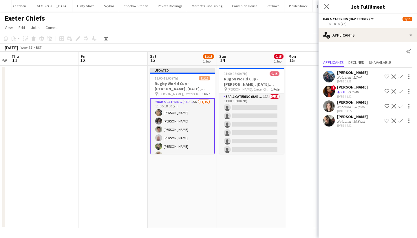
click at [400, 76] on app-icon "Confirm" at bounding box center [401, 76] width 5 height 5
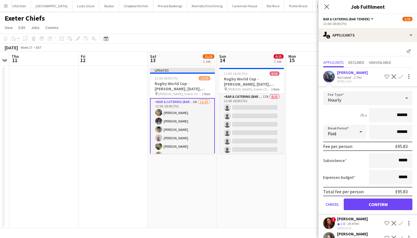
type input "******"
click at [383, 203] on button "Confirm" at bounding box center [378, 204] width 69 height 12
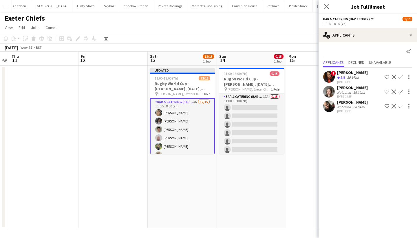
click at [400, 78] on app-icon "Confirm" at bounding box center [401, 76] width 5 height 5
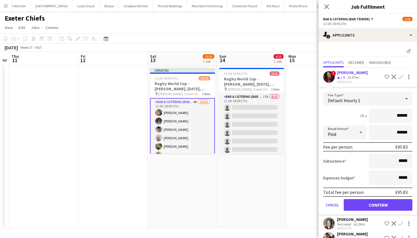
type input "******"
click at [378, 203] on button "Confirm" at bounding box center [378, 205] width 69 height 12
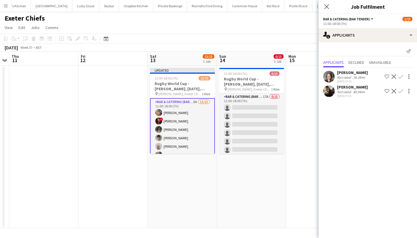
click at [402, 76] on app-icon "Confirm" at bounding box center [401, 76] width 5 height 5
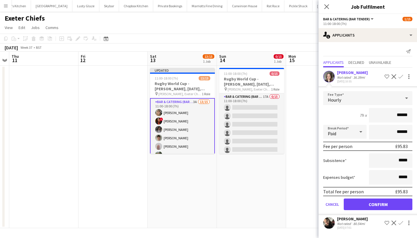
type input "******"
click at [372, 203] on button "Confirm" at bounding box center [378, 204] width 69 height 12
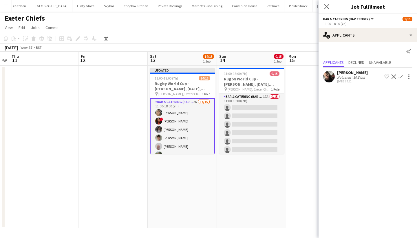
click at [399, 76] on app-icon "Confirm" at bounding box center [401, 76] width 5 height 5
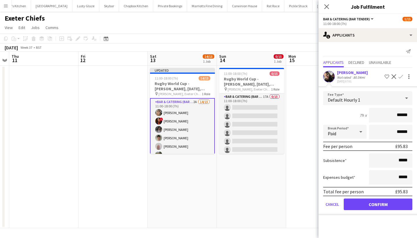
type input "******"
click at [366, 202] on button "Confirm" at bounding box center [378, 204] width 69 height 12
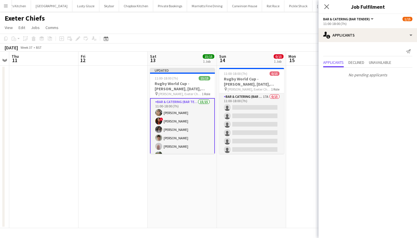
click at [326, 6] on icon at bounding box center [326, 6] width 5 height 5
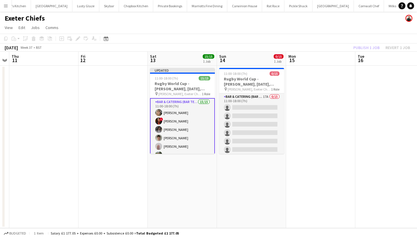
click at [365, 47] on div "Publish 1 job Revert 1 job" at bounding box center [381, 48] width 71 height 8
click at [365, 47] on button "Publish 1 job" at bounding box center [366, 48] width 31 height 8
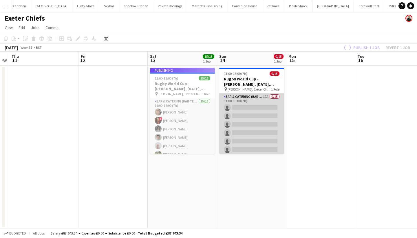
click at [268, 140] on app-card-role "Bar & Catering (Bar Tender) 17A 0/15 11:00-18:00 (7h) single-neutral-actions si…" at bounding box center [251, 161] width 65 height 137
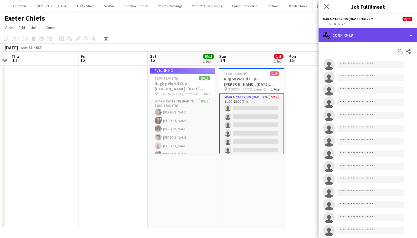
click at [384, 34] on div "single-neutral-actions-check-2 Confirmed" at bounding box center [368, 35] width 98 height 14
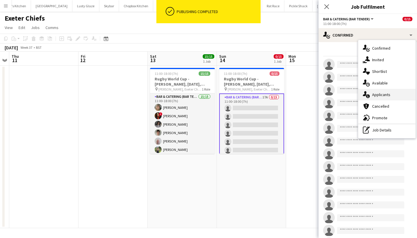
click at [397, 99] on div "single-neutral-actions-information Applicants" at bounding box center [386, 95] width 57 height 12
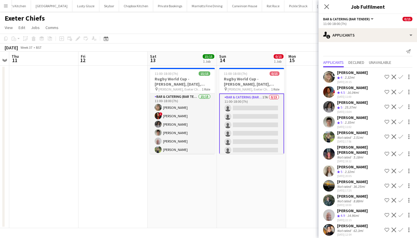
click at [399, 77] on button "Confirm" at bounding box center [400, 76] width 7 height 7
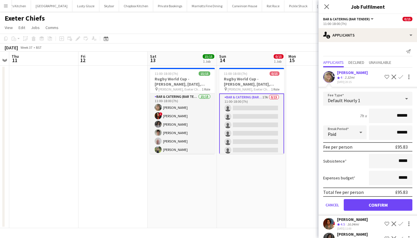
type input "******"
click at [394, 201] on button "Confirm" at bounding box center [378, 205] width 69 height 12
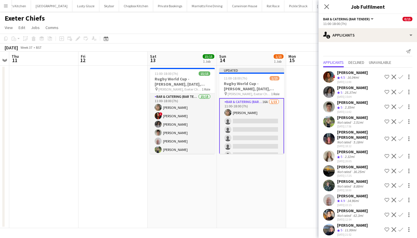
click at [397, 76] on button "Confirm" at bounding box center [400, 76] width 7 height 7
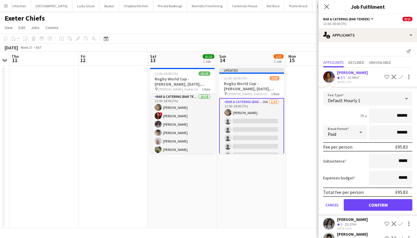
type input "******"
click at [382, 206] on button "Confirm" at bounding box center [378, 205] width 69 height 12
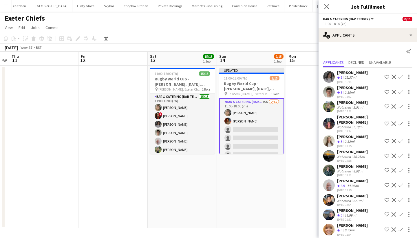
click at [399, 77] on app-icon "Confirm" at bounding box center [401, 76] width 5 height 5
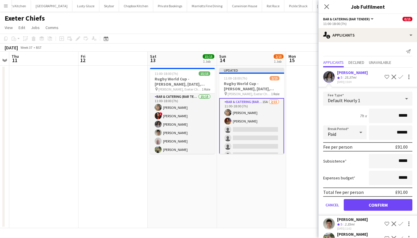
type input "******"
click at [376, 204] on button "Confirm" at bounding box center [378, 205] width 69 height 12
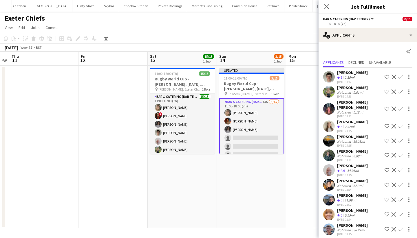
click at [399, 75] on app-icon "Confirm" at bounding box center [401, 76] width 5 height 5
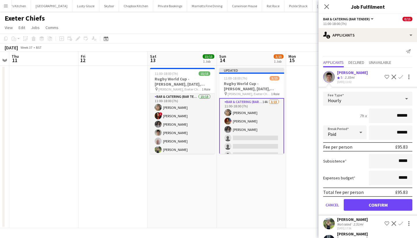
type input "******"
click at [368, 206] on button "Confirm" at bounding box center [378, 205] width 69 height 12
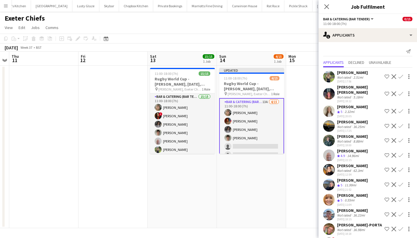
click at [399, 75] on app-icon "Confirm" at bounding box center [401, 76] width 5 height 5
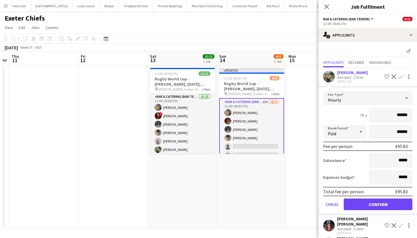
type input "******"
drag, startPoint x: 373, startPoint y: 205, endPoint x: 381, endPoint y: 157, distance: 49.0
click at [373, 205] on button "Confirm" at bounding box center [378, 204] width 69 height 12
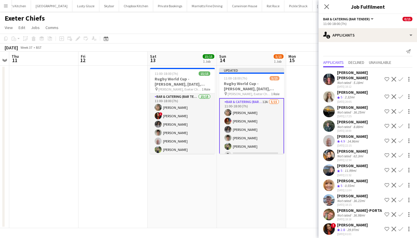
click at [399, 77] on app-icon "Confirm" at bounding box center [401, 79] width 5 height 5
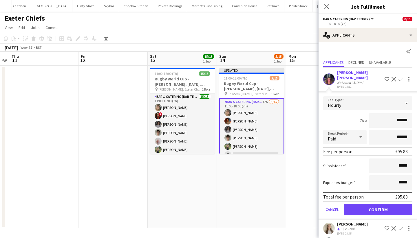
type input "******"
click at [389, 208] on button "Confirm" at bounding box center [378, 209] width 69 height 12
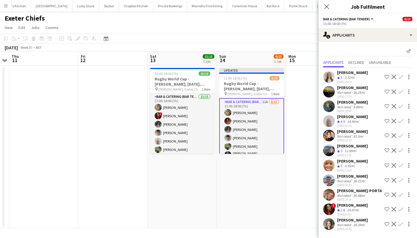
click at [400, 76] on app-icon "Confirm" at bounding box center [401, 76] width 5 height 5
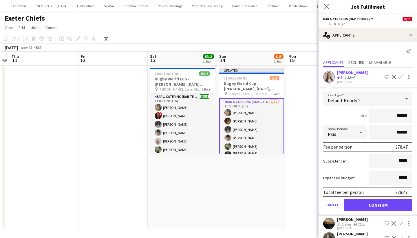
type input "******"
click at [386, 205] on button "Confirm" at bounding box center [378, 205] width 69 height 12
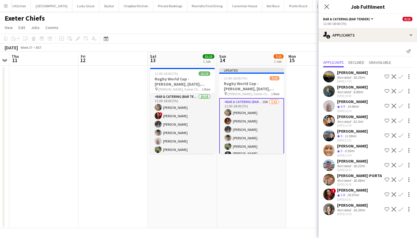
click at [352, 73] on div "Jack Grant" at bounding box center [352, 72] width 31 height 5
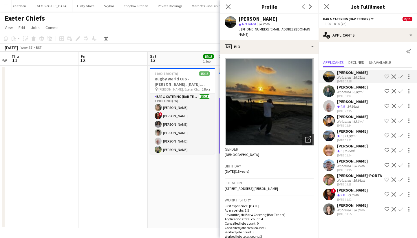
click at [402, 76] on app-icon "Confirm" at bounding box center [401, 76] width 5 height 5
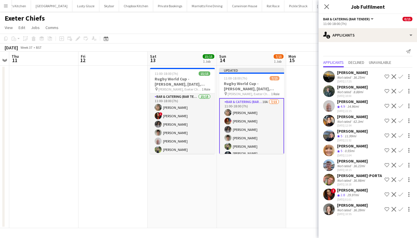
click at [400, 76] on app-icon "Confirm" at bounding box center [401, 76] width 5 height 5
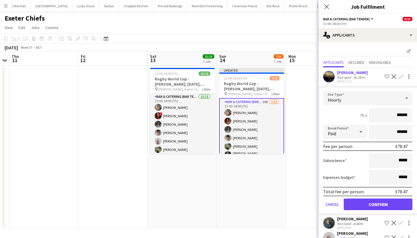
click at [371, 200] on button "Confirm" at bounding box center [378, 204] width 69 height 12
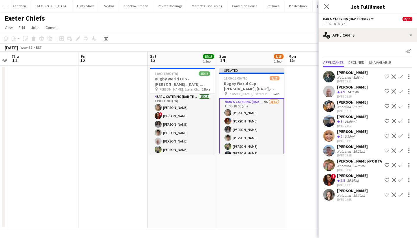
click at [401, 76] on app-icon "Confirm" at bounding box center [401, 76] width 5 height 5
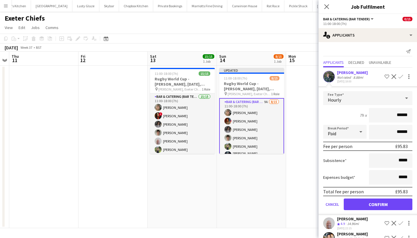
type input "******"
click at [346, 74] on div "Emily Simpson" at bounding box center [352, 72] width 31 height 5
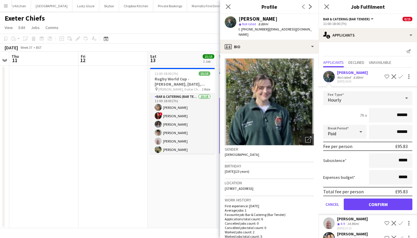
click at [386, 206] on button "Confirm" at bounding box center [378, 204] width 69 height 12
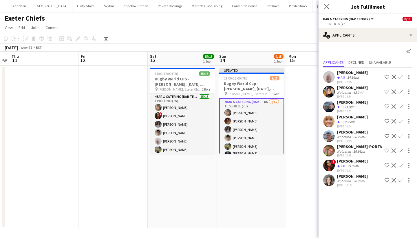
click at [403, 77] on app-icon "Confirm" at bounding box center [401, 76] width 5 height 5
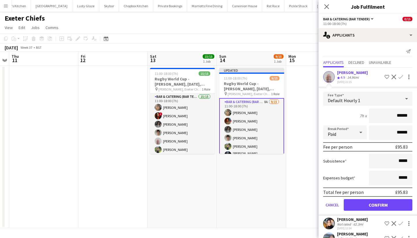
type input "******"
click at [379, 206] on button "Confirm" at bounding box center [378, 205] width 69 height 12
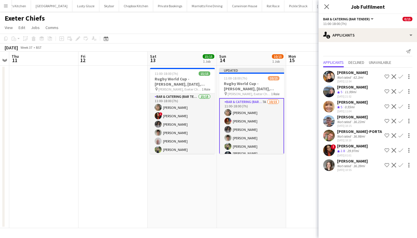
click at [402, 92] on app-icon "Confirm" at bounding box center [401, 91] width 5 height 5
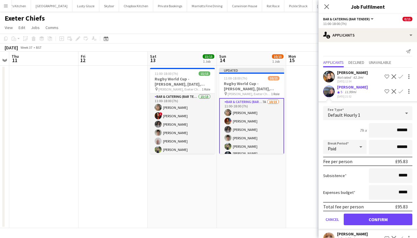
type input "******"
click at [379, 217] on button "Confirm" at bounding box center [378, 219] width 69 height 12
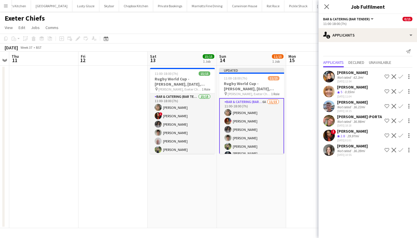
click at [404, 75] on button "Confirm" at bounding box center [400, 76] width 7 height 7
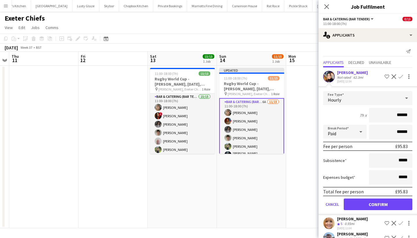
type input "******"
click at [382, 203] on button "Confirm" at bounding box center [378, 204] width 69 height 12
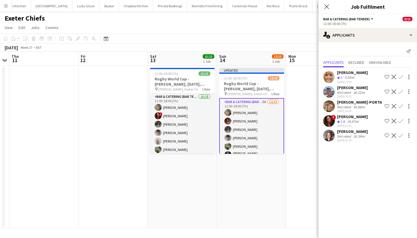
click at [400, 73] on button "Confirm" at bounding box center [400, 76] width 7 height 7
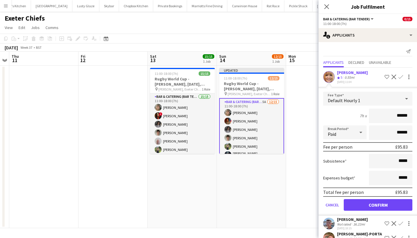
type input "******"
click at [370, 202] on button "Confirm" at bounding box center [378, 205] width 69 height 12
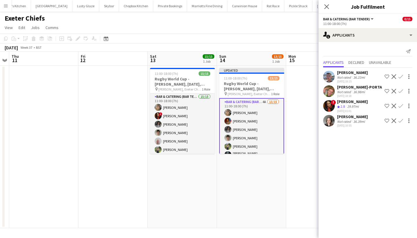
click at [401, 75] on app-icon "Confirm" at bounding box center [401, 76] width 5 height 5
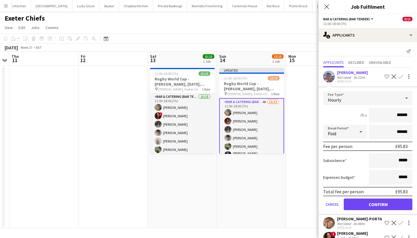
type input "******"
click at [370, 202] on button "Confirm" at bounding box center [378, 204] width 69 height 12
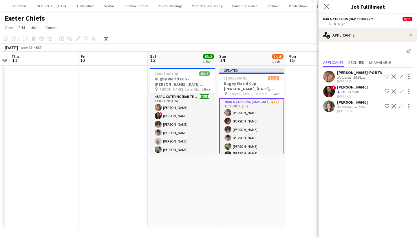
click at [402, 75] on app-icon "Confirm" at bounding box center [401, 76] width 5 height 5
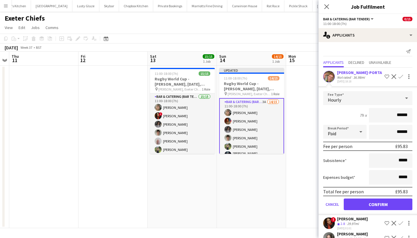
type input "******"
click at [388, 204] on button "Confirm" at bounding box center [378, 204] width 69 height 12
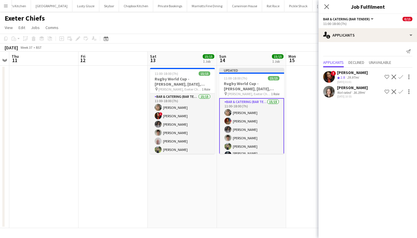
click at [399, 76] on app-icon "Confirm" at bounding box center [401, 76] width 5 height 5
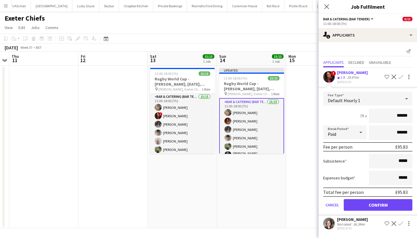
type input "******"
click at [379, 202] on button "Confirm" at bounding box center [378, 205] width 69 height 12
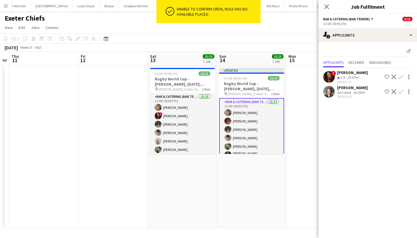
click at [400, 78] on app-icon "Confirm" at bounding box center [401, 76] width 5 height 5
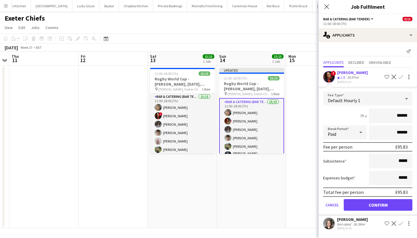
type input "******"
click at [386, 203] on button "Confirm" at bounding box center [378, 205] width 69 height 12
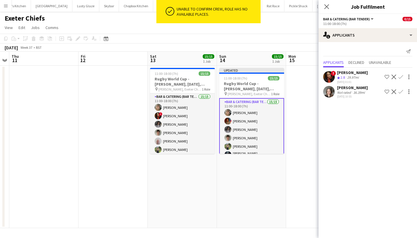
click at [261, 119] on app-card-role "Bar & Catering (Bar Tender) 15/15 11:00-18:00 (7h) Imogen Wright Honorata Austi…" at bounding box center [251, 168] width 65 height 140
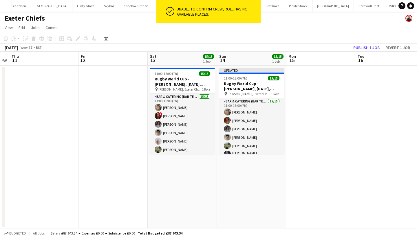
click at [360, 45] on button "Publish 1 job" at bounding box center [366, 48] width 31 height 8
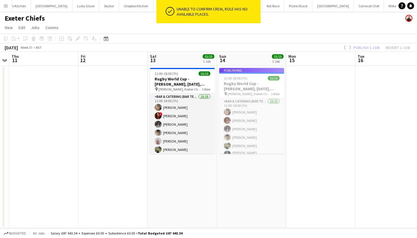
click at [254, 81] on app-job-card "Publishing 11:00-18:00 (7h) 15/15 Rugby World Cup - Sandy Park, 14th September,…" at bounding box center [251, 111] width 65 height 86
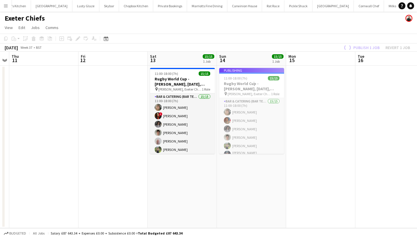
click at [254, 87] on app-job-card "Publishing 11:00-18:00 (7h) 15/15 Rugby World Cup - Sandy Park, 14th September,…" at bounding box center [251, 111] width 65 height 86
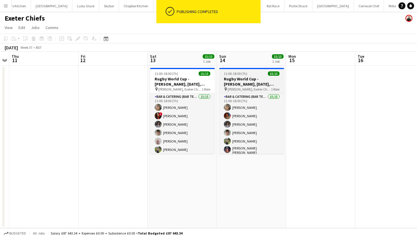
click at [245, 85] on h3 "Rugby World Cup - Sandy Park, 14th September, Match Day Bar" at bounding box center [251, 81] width 65 height 10
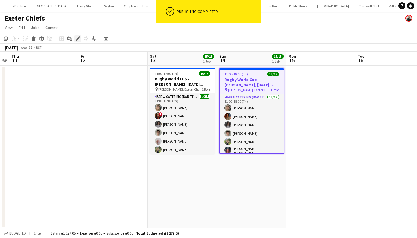
click at [79, 38] on icon at bounding box center [77, 38] width 3 height 3
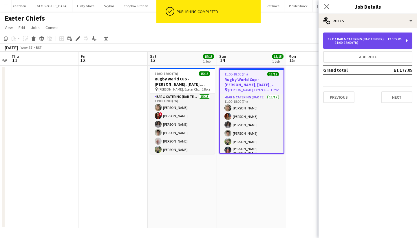
click at [375, 39] on div "Bar & Catering (Bar Tender)" at bounding box center [360, 39] width 51 height 4
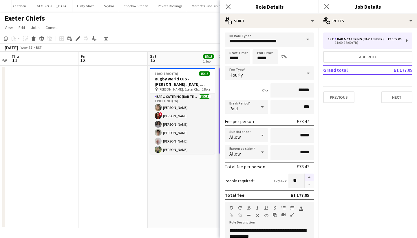
click at [305, 178] on button "button" at bounding box center [309, 177] width 9 height 8
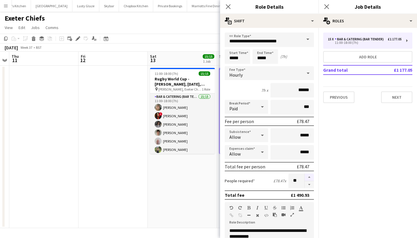
type input "**"
click at [328, 6] on icon at bounding box center [327, 7] width 6 height 6
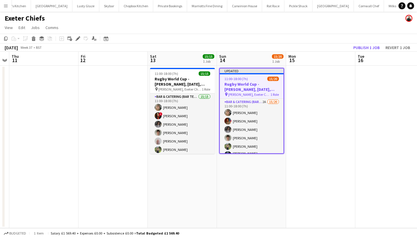
click at [369, 41] on app-toolbar "Copy Paste Paste Command V Paste with crew Command Shift V Paste linked Job Del…" at bounding box center [208, 39] width 417 height 10
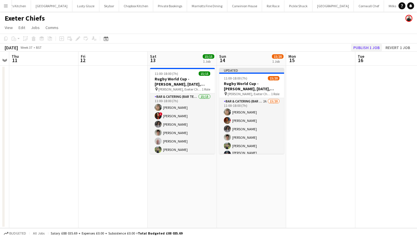
click at [371, 45] on button "Publish 1 job" at bounding box center [366, 48] width 31 height 8
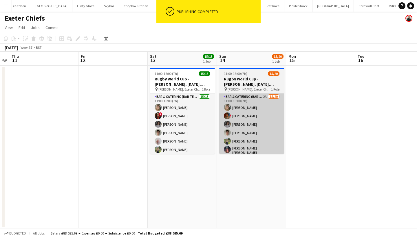
click at [264, 129] on app-card-role "Bar & Catering (Bar Tender) 2A 15/20 11:00-18:00 (7h) Imogen Wright Honorata Au…" at bounding box center [251, 183] width 65 height 181
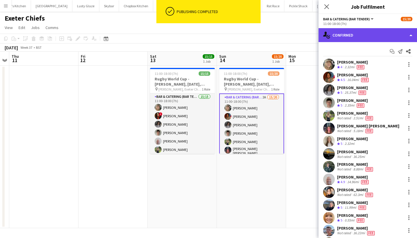
click at [371, 37] on div "single-neutral-actions-check-2 Confirmed" at bounding box center [368, 35] width 98 height 14
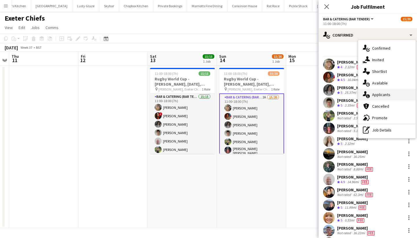
click at [389, 96] on span "Applicants" at bounding box center [381, 94] width 18 height 5
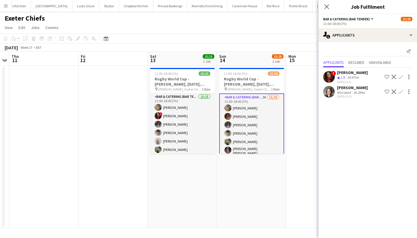
click at [400, 75] on app-icon "Confirm" at bounding box center [401, 76] width 5 height 5
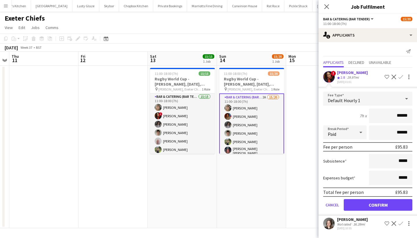
type input "******"
click at [380, 207] on button "Confirm" at bounding box center [378, 205] width 69 height 12
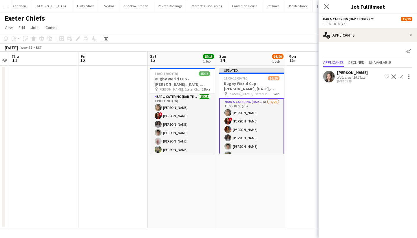
click at [404, 75] on div at bounding box center [408, 76] width 8 height 7
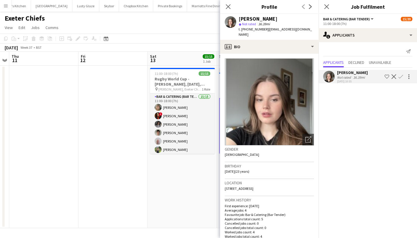
click at [402, 76] on app-icon "Confirm" at bounding box center [401, 76] width 5 height 5
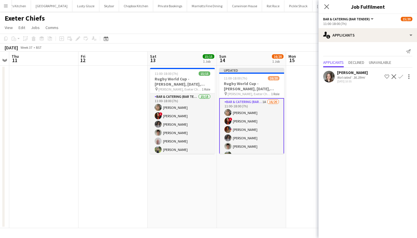
click at [402, 76] on app-icon "Confirm" at bounding box center [401, 76] width 5 height 5
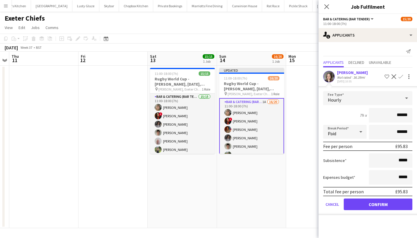
type input "******"
click at [376, 203] on button "Confirm" at bounding box center [378, 204] width 69 height 12
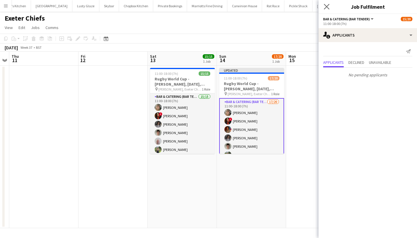
click at [324, 3] on app-icon "Close pop-in" at bounding box center [327, 7] width 8 height 8
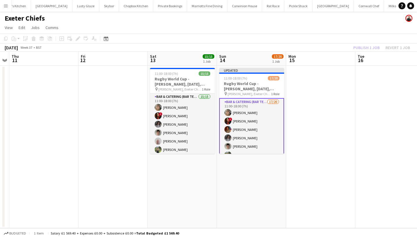
click at [369, 44] on div "Publish 1 job Revert 1 job" at bounding box center [381, 48] width 71 height 8
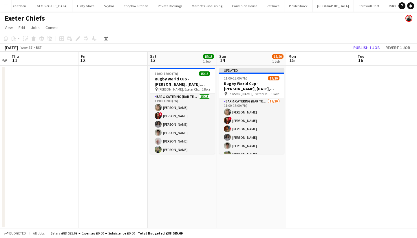
click at [369, 44] on button "Publish 1 job" at bounding box center [366, 48] width 31 height 8
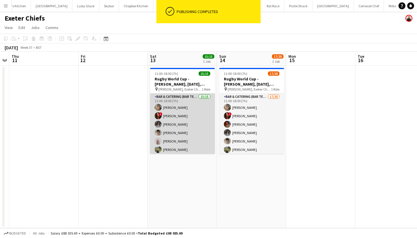
drag, startPoint x: 198, startPoint y: 119, endPoint x: 197, endPoint y: 116, distance: 3.5
click at [198, 119] on app-card-role "Bar & Catering (Bar Tender) 15/15 11:00-18:00 (7h) Imogen Wright ! Abigail Mose…" at bounding box center [182, 162] width 65 height 139
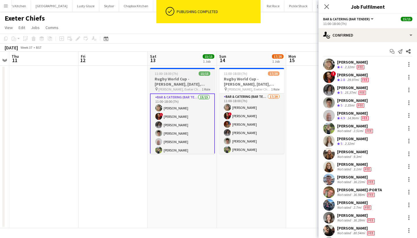
click at [185, 76] on app-job-card "11:00-18:00 (7h) 15/15 Rugby World Cup - Sandy Park, 13th September, Match Day …" at bounding box center [182, 111] width 65 height 86
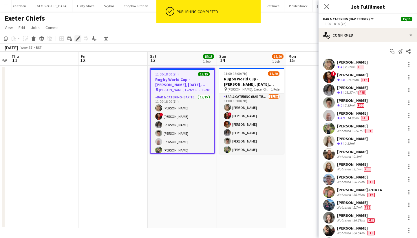
click at [76, 39] on icon "Edit" at bounding box center [78, 38] width 5 height 5
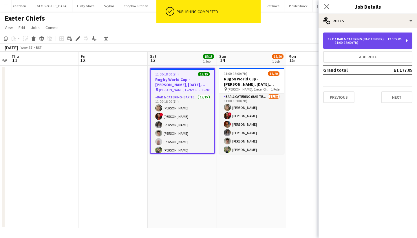
click at [386, 42] on div "11:00-18:00 (7h)" at bounding box center [365, 42] width 74 height 3
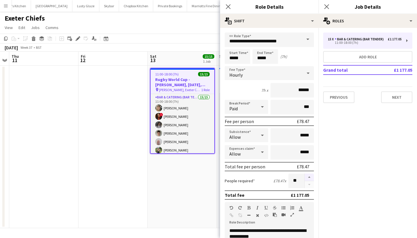
click at [305, 177] on button "button" at bounding box center [309, 177] width 9 height 8
click at [305, 176] on button "button" at bounding box center [309, 177] width 9 height 8
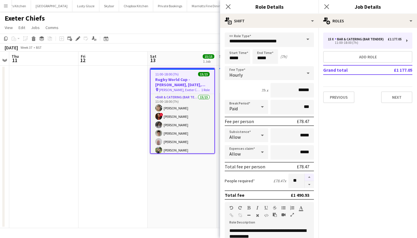
type input "**"
click at [329, 6] on app-icon "Close pop-in" at bounding box center [327, 7] width 8 height 8
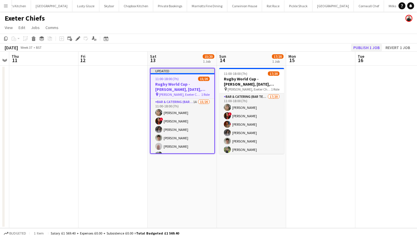
click at [373, 50] on button "Publish 1 job" at bounding box center [366, 48] width 31 height 8
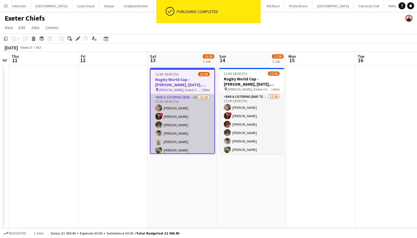
click at [183, 124] on app-card-role "Bar & Catering (Bar Tender) 1A 15/20 11:00-18:00 (7h) Imogen Wright ! Abigail M…" at bounding box center [183, 184] width 64 height 181
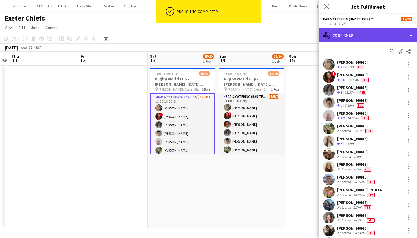
click at [343, 39] on div "single-neutral-actions-check-2 Confirmed" at bounding box center [368, 35] width 98 height 14
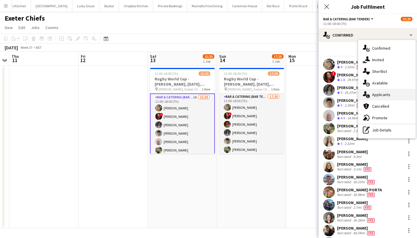
click at [386, 96] on span "Applicants" at bounding box center [381, 94] width 18 height 5
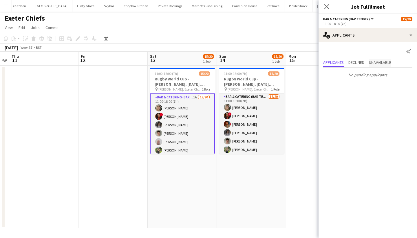
click at [381, 63] on span "Unavailable" at bounding box center [380, 62] width 22 height 4
click at [325, 5] on icon at bounding box center [327, 7] width 6 height 6
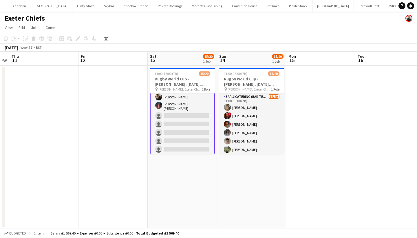
click at [183, 125] on app-card-role "Bar & Catering (Bar Tender) 1A 15/20 11:00-18:00 (7h) Imogen Wright ! Abigail M…" at bounding box center [182, 64] width 65 height 182
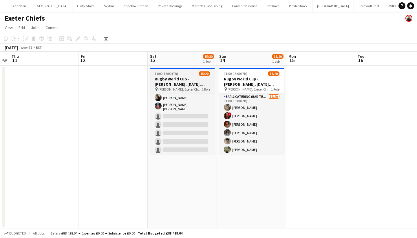
click at [182, 76] on h3 "Rugby World Cup - Sandy Park, 13th September, Match Day Bar" at bounding box center [182, 81] width 65 height 10
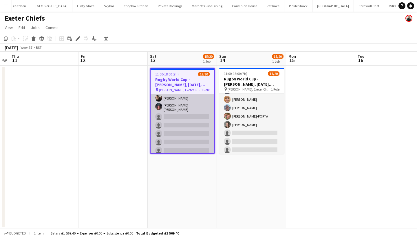
click at [167, 105] on app-card-role "Bar & Catering (Bar Tender) 1A 15/20 11:00-18:00 (7h) Imogen Wright ! Abigail M…" at bounding box center [183, 65] width 64 height 181
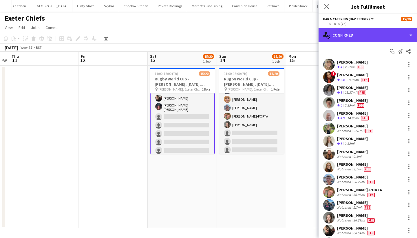
drag, startPoint x: 375, startPoint y: 33, endPoint x: 373, endPoint y: 48, distance: 15.2
click at [375, 34] on div "single-neutral-actions-check-2 Confirmed" at bounding box center [368, 35] width 98 height 14
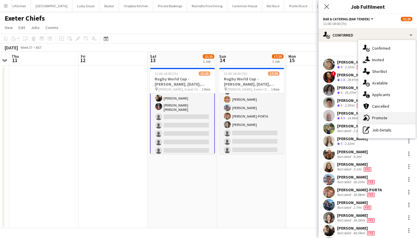
click at [379, 118] on span "Promote" at bounding box center [379, 117] width 15 height 5
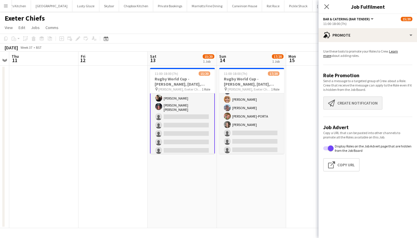
click at [351, 99] on button "Create notification Create notification" at bounding box center [352, 102] width 59 height 13
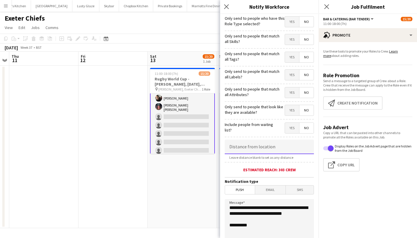
click at [272, 146] on input at bounding box center [269, 146] width 89 height 14
type input "****"
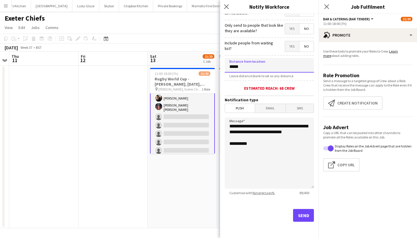
type input "*****"
click at [288, 214] on div "Send" at bounding box center [269, 217] width 89 height 41
click at [293, 216] on button "Send" at bounding box center [303, 215] width 21 height 13
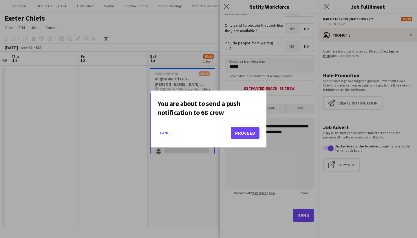
click at [245, 132] on button "Proceed" at bounding box center [245, 133] width 29 height 12
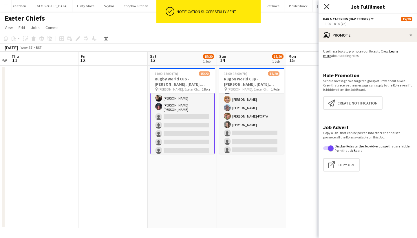
click at [326, 9] on icon "Close pop-in" at bounding box center [327, 7] width 6 height 6
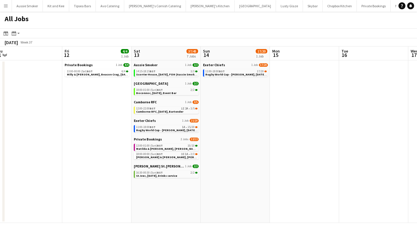
scroll to position [0, 145]
click at [169, 147] on span "Matilda & [PERSON_NAME], [PERSON_NAME],[DATE]" at bounding box center [173, 149] width 72 height 4
click at [150, 110] on span "Camborne RFC, [DATE], Bartender" at bounding box center [160, 112] width 47 height 4
click at [177, 111] on span "Camborne RFC, [DATE], Bartender" at bounding box center [160, 112] width 47 height 4
click at [176, 173] on div "16:30-00:30 (Sun) BST 2/2" at bounding box center [167, 172] width 61 height 3
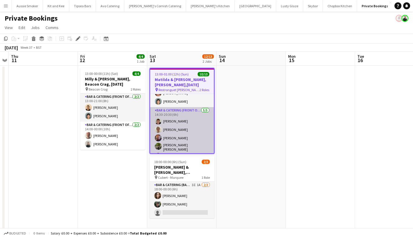
scroll to position [2, 0]
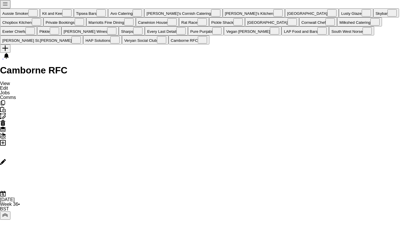
scroll to position [0, 560]
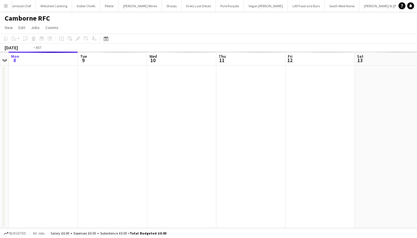
scroll to position [0, 560]
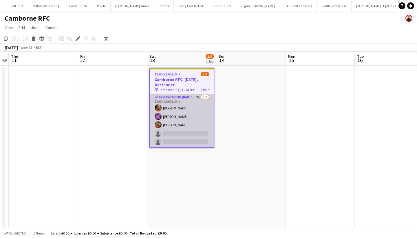
click at [191, 123] on app-card-role "Bar & Catering (Bar Tender) 2A [DATE] 12:00-22:00 (10h) [PERSON_NAME] [PERSON_N…" at bounding box center [182, 120] width 64 height 53
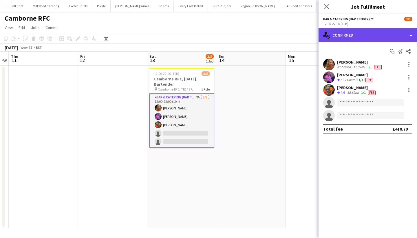
click at [366, 35] on div "single-neutral-actions-check-2 Confirmed" at bounding box center [368, 35] width 98 height 14
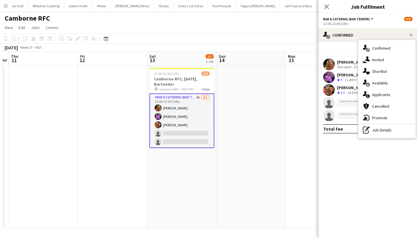
click at [388, 95] on span "Applicants" at bounding box center [381, 94] width 18 height 5
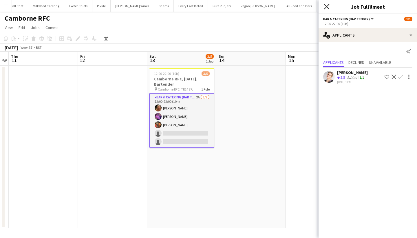
click at [325, 7] on icon "Close pop-in" at bounding box center [327, 7] width 6 height 6
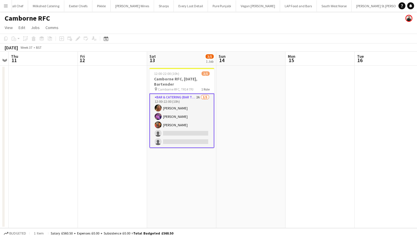
click at [184, 129] on app-card-role "Bar & Catering (Bar Tender) 2A [DATE] 12:00-22:00 (10h) [PERSON_NAME] [PERSON_N…" at bounding box center [181, 120] width 65 height 54
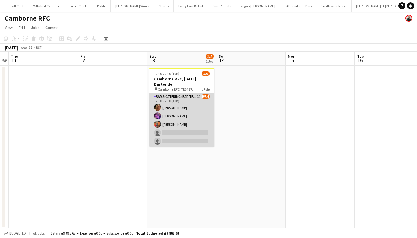
click at [198, 116] on app-card-role "Bar & Catering (Bar Tender) 2A [DATE] 12:00-22:00 (10h) [PERSON_NAME] [PERSON_N…" at bounding box center [181, 119] width 65 height 53
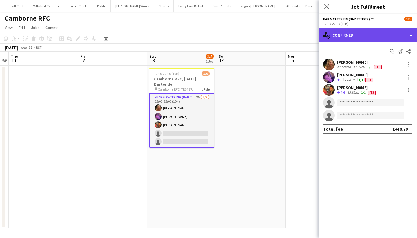
click at [345, 36] on div "single-neutral-actions-check-2 Confirmed" at bounding box center [368, 35] width 98 height 14
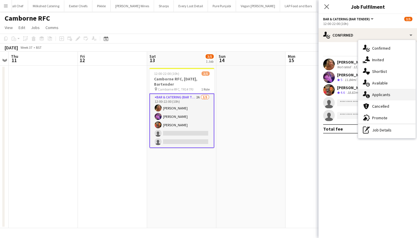
click at [387, 99] on div "single-neutral-actions-information Applicants" at bounding box center [386, 95] width 57 height 12
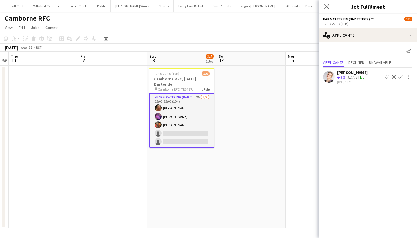
click at [400, 76] on app-icon "Confirm" at bounding box center [401, 76] width 5 height 5
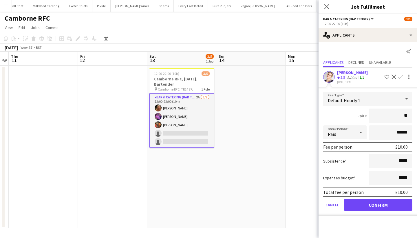
click at [355, 74] on div "[PERSON_NAME]" at bounding box center [352, 72] width 31 height 5
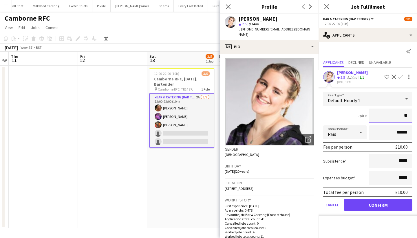
click at [409, 116] on input "**" at bounding box center [390, 115] width 43 height 14
type input "******"
click at [363, 203] on button "Confirm" at bounding box center [378, 205] width 69 height 12
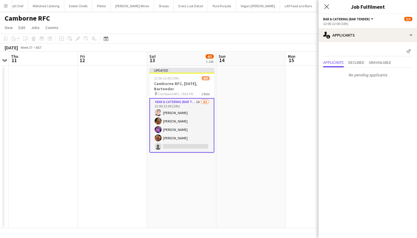
click at [330, 6] on app-icon "Close pop-in" at bounding box center [326, 6] width 7 height 7
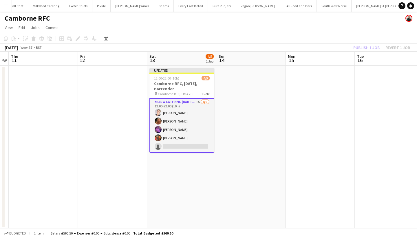
click at [367, 48] on div "Publish 1 job Revert 1 job" at bounding box center [381, 48] width 71 height 8
click at [367, 48] on button "Publish 1 job" at bounding box center [366, 48] width 31 height 8
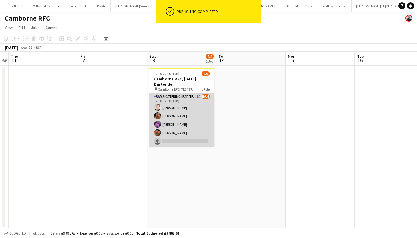
click at [197, 119] on app-card-role "Bar & Catering (Bar Tender) 1A [DATE] 12:00-22:00 (10h) [PERSON_NAME] [PERSON_N…" at bounding box center [181, 119] width 65 height 53
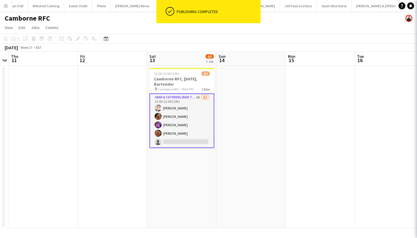
scroll to position [0, 199]
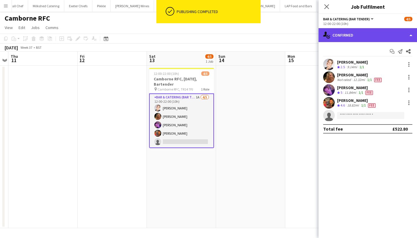
click at [362, 35] on div "single-neutral-actions-check-2 Confirmed" at bounding box center [368, 35] width 98 height 14
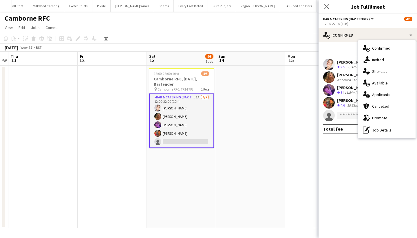
drag, startPoint x: 386, startPoint y: 90, endPoint x: 392, endPoint y: 74, distance: 17.2
click at [387, 90] on div "single-neutral-actions-information Applicants" at bounding box center [386, 95] width 57 height 12
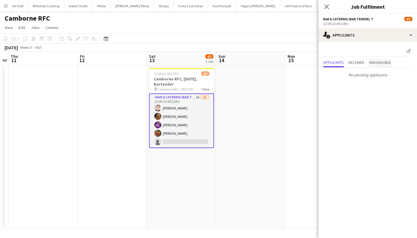
click at [386, 63] on span "Unavailable" at bounding box center [380, 62] width 22 height 4
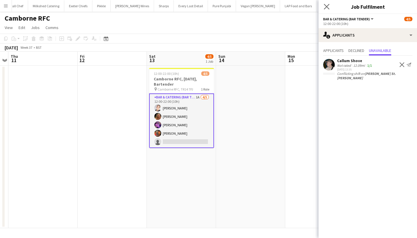
click at [326, 10] on app-icon "Close pop-in" at bounding box center [327, 7] width 8 height 8
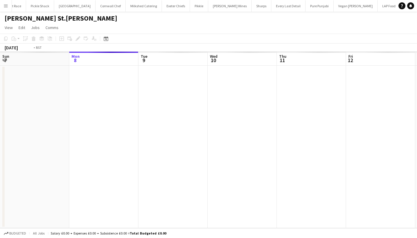
scroll to position [0, 199]
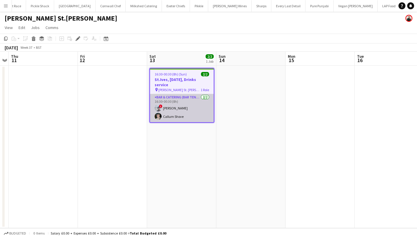
click at [194, 113] on app-card-role "Bar & Catering (Bar Tender) [DATE] 16:30-00:30 (8h) ! [PERSON_NAME] Callum Shove" at bounding box center [182, 108] width 64 height 28
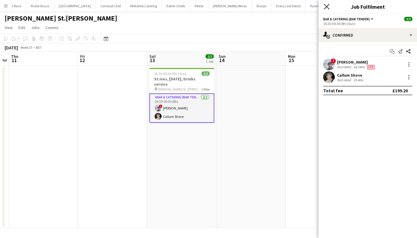
click at [326, 7] on icon at bounding box center [327, 7] width 6 height 6
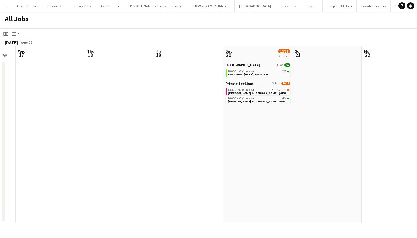
scroll to position [0, 262]
click at [271, 90] on span "2I" at bounding box center [271, 89] width 3 height 3
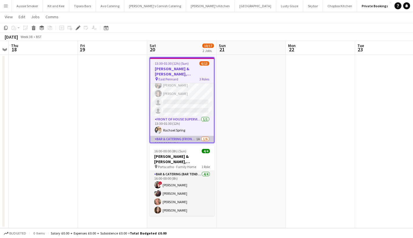
scroll to position [84, 0]
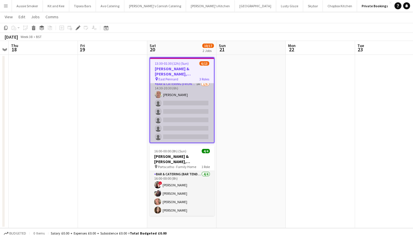
click at [189, 112] on app-card-role "Bar & Catering (Front of House) 1A 1/6 14:30-20:30 (6h) Thomas Tingley single-n…" at bounding box center [182, 112] width 64 height 62
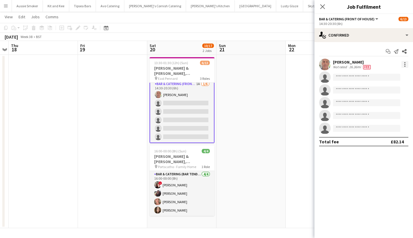
click at [403, 65] on div at bounding box center [404, 64] width 7 height 7
drag, startPoint x: 379, startPoint y: 129, endPoint x: 378, endPoint y: 124, distance: 5.1
click at [379, 129] on span "Remove" at bounding box center [376, 130] width 17 height 5
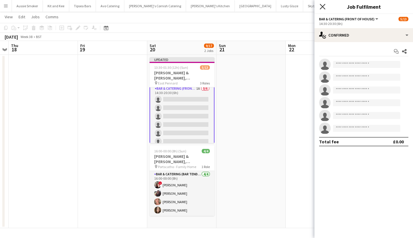
click at [323, 6] on icon at bounding box center [323, 7] width 6 height 6
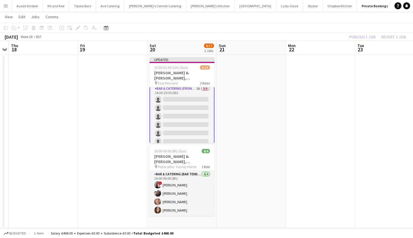
click at [360, 35] on div "Publish 1 job Revert 1 job" at bounding box center [377, 37] width 71 height 8
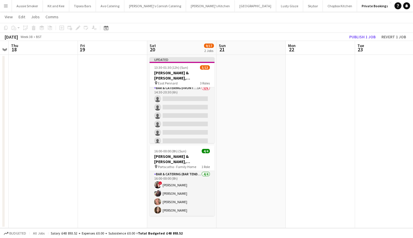
click at [360, 35] on button "Publish 1 job" at bounding box center [362, 37] width 31 height 8
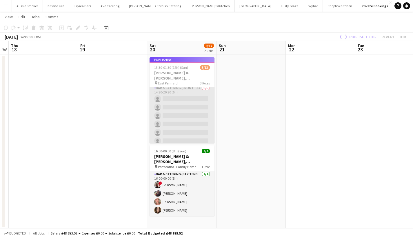
scroll to position [83, 0]
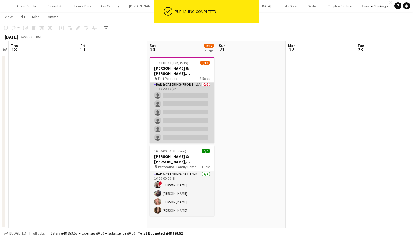
click at [185, 99] on app-card-role "Bar & Catering (Front of House) 1A 0/6 14:30-20:30 (6h) single-neutral-actions …" at bounding box center [181, 112] width 65 height 62
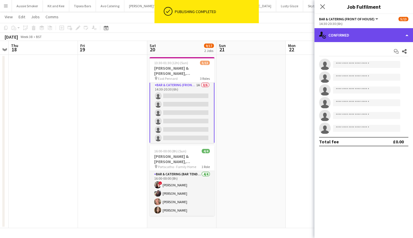
click at [364, 30] on div "single-neutral-actions-check-2 Confirmed" at bounding box center [363, 35] width 98 height 14
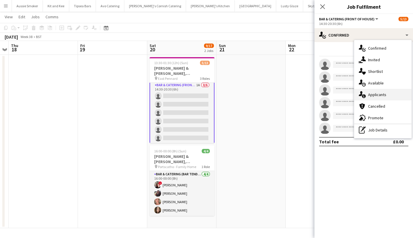
click at [377, 94] on span "Applicants" at bounding box center [377, 94] width 18 height 5
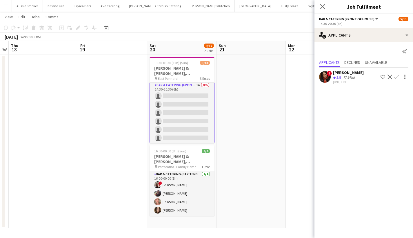
click at [324, 7] on app-icon "Close pop-in" at bounding box center [322, 6] width 7 height 7
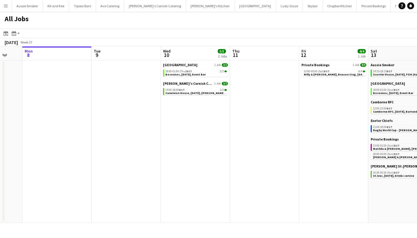
scroll to position [0, 200]
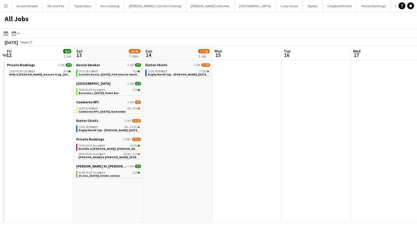
scroll to position [0, 228]
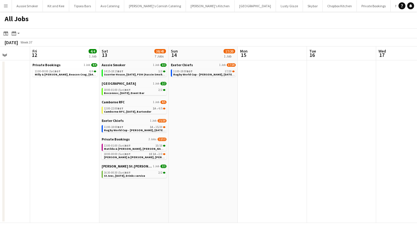
scroll to position [0, 177]
click at [144, 129] on span "Rugby World Cup - [PERSON_NAME], [DATE], Match Day Bar" at bounding box center [144, 130] width 81 height 4
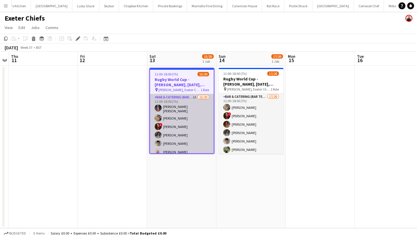
click at [189, 132] on app-card-role "Bar & Catering (Bar Tender) 1A 15/20 11:00-18:00 (7h) Molly Villanova Jones Imo…" at bounding box center [182, 184] width 64 height 181
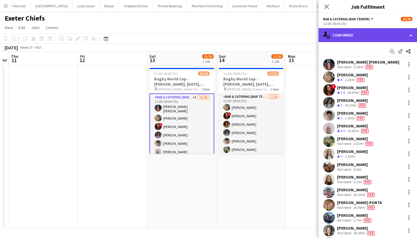
click at [375, 34] on div "single-neutral-actions-check-2 Confirmed" at bounding box center [368, 35] width 98 height 14
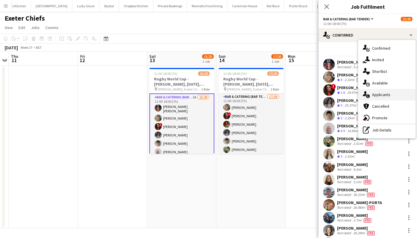
click at [385, 97] on div "single-neutral-actions-information Applicants" at bounding box center [386, 95] width 57 height 12
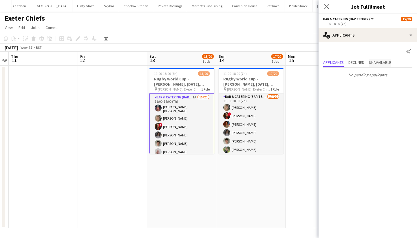
click at [384, 64] on span "Unavailable" at bounding box center [380, 62] width 22 height 4
click at [326, 8] on icon at bounding box center [327, 7] width 6 height 6
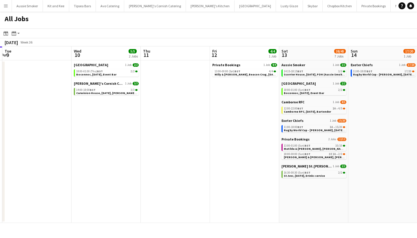
scroll to position [0, 275]
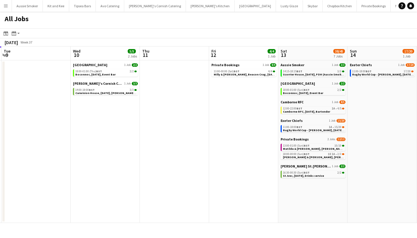
click at [5, 7] on app-icon "Menu" at bounding box center [5, 5] width 5 height 5
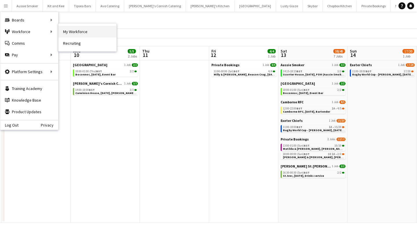
click at [63, 29] on link "My Workforce" at bounding box center [88, 32] width 58 height 12
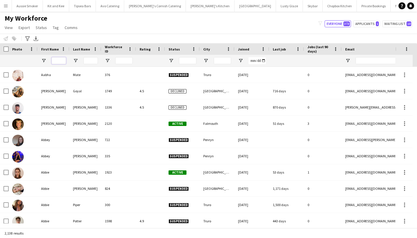
click at [54, 60] on input "First Name Filter Input" at bounding box center [59, 60] width 14 height 7
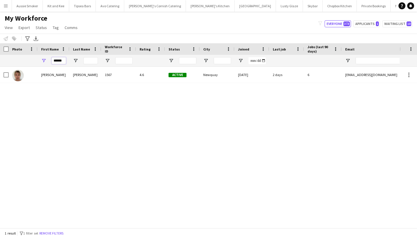
type input "******"
drag, startPoint x: 135, startPoint y: 62, endPoint x: 54, endPoint y: 81, distance: 82.9
click at [54, 81] on div "[PERSON_NAME]" at bounding box center [54, 75] width 32 height 16
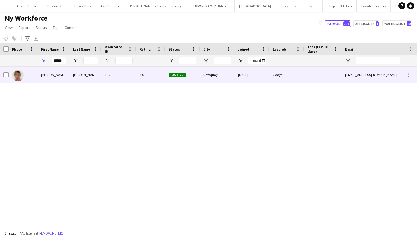
click at [183, 75] on span "Active" at bounding box center [178, 75] width 18 height 4
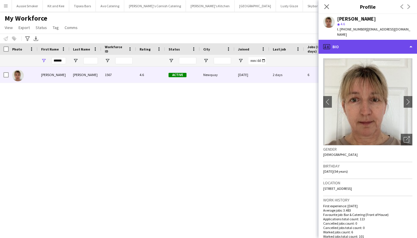
click at [382, 43] on div "profile Bio" at bounding box center [368, 47] width 98 height 14
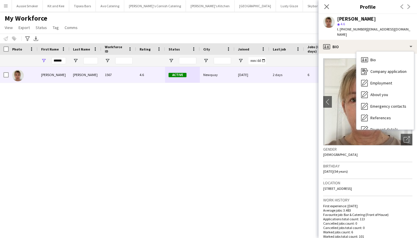
click at [389, 163] on div "Birthday 04-01-1971 (54 years)" at bounding box center [367, 170] width 89 height 17
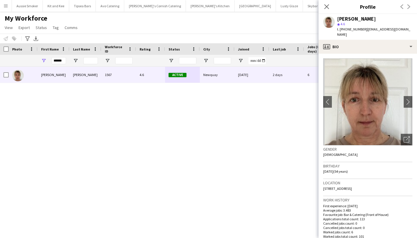
drag, startPoint x: 383, startPoint y: 184, endPoint x: 375, endPoint y: 181, distance: 9.1
click at [363, 182] on div "Location 5 Duchy Avenue, Newquay, TR7 3LG" at bounding box center [367, 187] width 89 height 17
copy span "TR7 3LG"
drag, startPoint x: 7, startPoint y: 6, endPoint x: 7, endPoint y: 19, distance: 13.6
click at [7, 6] on app-icon "Menu" at bounding box center [5, 5] width 5 height 5
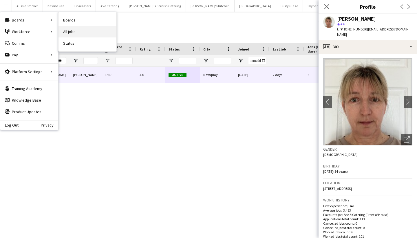
click at [72, 30] on link "All jobs" at bounding box center [88, 32] width 58 height 12
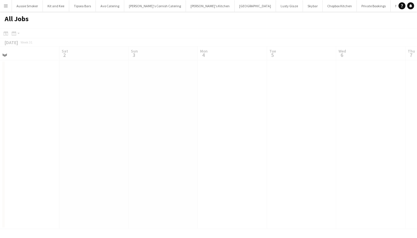
scroll to position [0, 178]
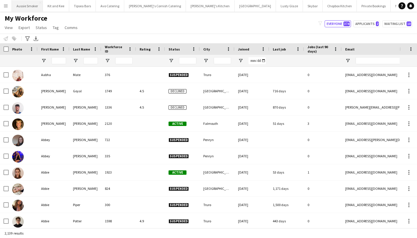
type input "******"
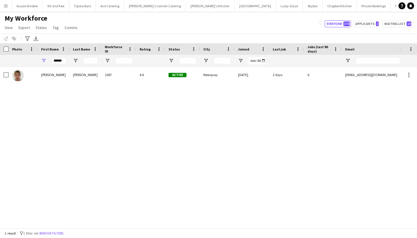
click at [8, 5] on button "Menu" at bounding box center [6, 6] width 12 height 12
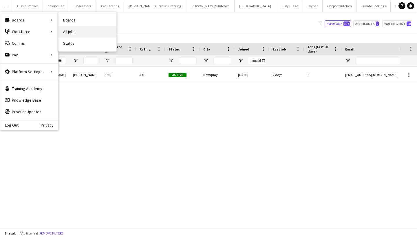
click at [75, 30] on link "All jobs" at bounding box center [88, 32] width 58 height 12
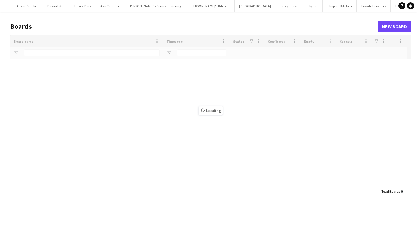
type input "********"
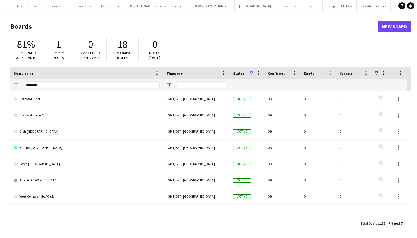
click at [8, 5] on button "Menu" at bounding box center [6, 6] width 12 height 12
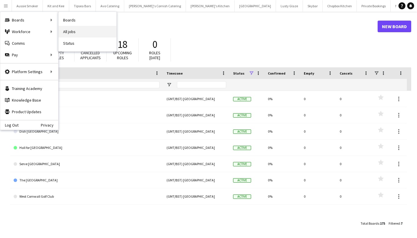
click at [93, 34] on link "All jobs" at bounding box center [88, 32] width 58 height 12
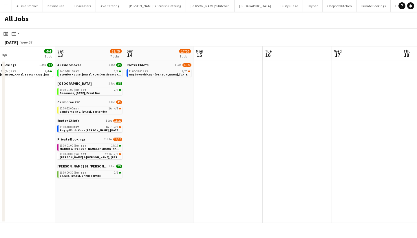
scroll to position [0, 222]
click at [3, 7] on button "Menu" at bounding box center [6, 6] width 12 height 12
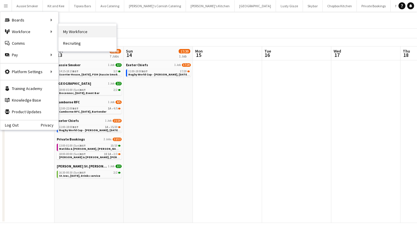
click at [83, 34] on link "My Workforce" at bounding box center [88, 32] width 58 height 12
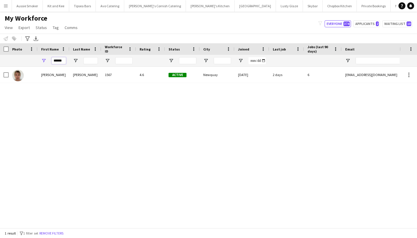
click at [60, 59] on input "******" at bounding box center [59, 60] width 14 height 7
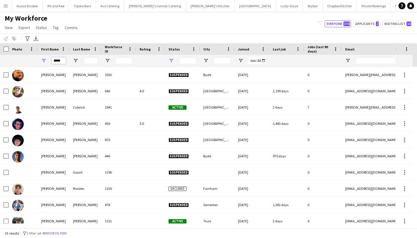
click at [170, 60] on span "Open Filter Menu" at bounding box center [171, 60] width 5 height 5
type input "*****"
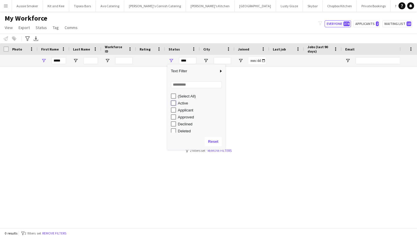
type input "**********"
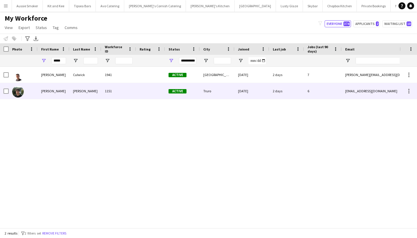
click at [84, 90] on div "Munro" at bounding box center [86, 91] width 32 height 16
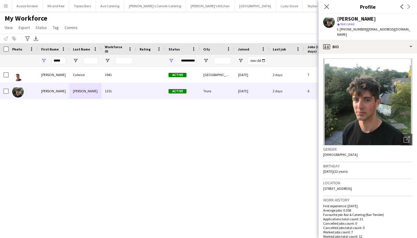
drag, startPoint x: 375, startPoint y: 182, endPoint x: 366, endPoint y: 182, distance: 8.7
click at [366, 181] on div "Location Mill House, Trehaddle, Truro, TR4 8RN" at bounding box center [367, 187] width 89 height 17
copy span "TR4 8RN"
click at [63, 57] on input "*****" at bounding box center [59, 60] width 14 height 7
click at [64, 59] on input "*****" at bounding box center [59, 60] width 14 height 7
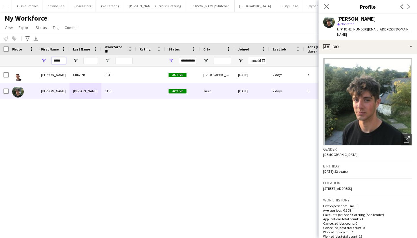
click at [63, 59] on input "*****" at bounding box center [59, 60] width 14 height 7
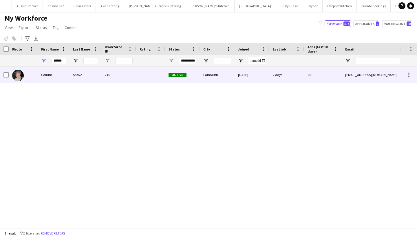
click at [59, 72] on div "Callum" at bounding box center [54, 75] width 32 height 16
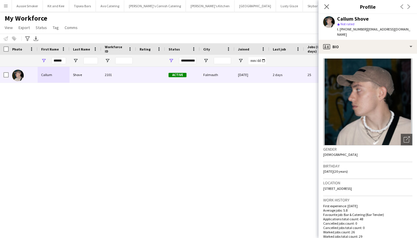
drag, startPoint x: 395, startPoint y: 183, endPoint x: 383, endPoint y: 182, distance: 12.8
click at [383, 182] on div "Location Pendennis Rise, ocean view 1, Falmouth, TR11 4GE" at bounding box center [367, 187] width 89 height 17
copy span "TR11 4GE"
click at [62, 61] on input "******" at bounding box center [59, 60] width 14 height 7
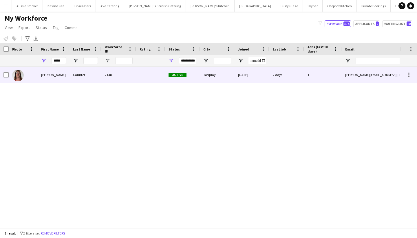
click at [54, 75] on div "Janet" at bounding box center [54, 75] width 32 height 16
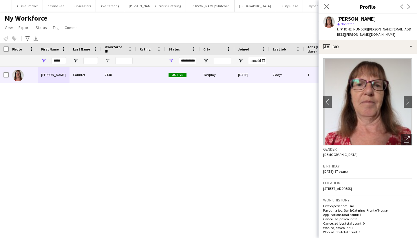
drag, startPoint x: 401, startPoint y: 183, endPoint x: 387, endPoint y: 182, distance: 13.4
click at [387, 182] on div "Location 86 Lyme View Road, Babbacombe, Torquay, TQ1 3TS" at bounding box center [367, 187] width 89 height 17
copy span "TQ1 3TS"
click at [60, 62] on input "*****" at bounding box center [59, 60] width 14 height 7
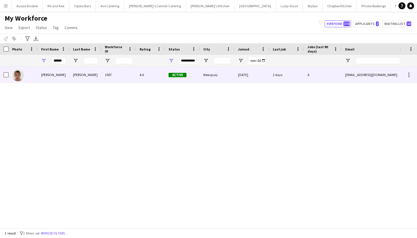
drag, startPoint x: 73, startPoint y: 72, endPoint x: 103, endPoint y: 75, distance: 30.3
click at [103, 75] on div "1567" at bounding box center [118, 75] width 35 height 16
click at [116, 74] on div "1567" at bounding box center [118, 75] width 35 height 16
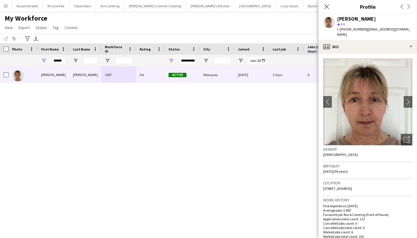
drag, startPoint x: 374, startPoint y: 183, endPoint x: 365, endPoint y: 181, distance: 9.8
click at [352, 186] on span "5 Duchy Avenue, Newquay, TR7 3LG" at bounding box center [337, 188] width 29 height 4
copy span "TR7 3LG"
click at [65, 61] on input "******" at bounding box center [59, 60] width 14 height 7
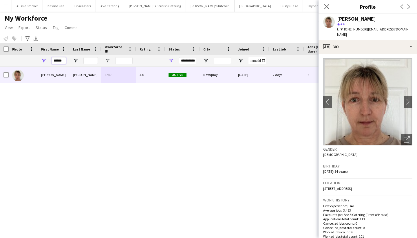
click at [65, 61] on input "******" at bounding box center [59, 60] width 14 height 7
type input "*****"
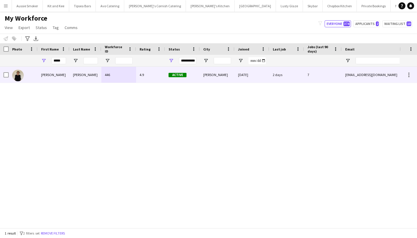
click at [61, 81] on div "Nikki" at bounding box center [54, 75] width 32 height 16
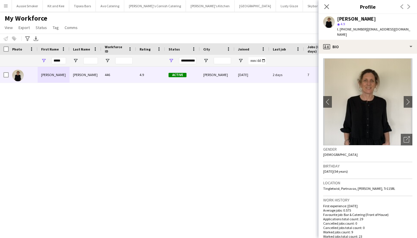
drag, startPoint x: 403, startPoint y: 181, endPoint x: 390, endPoint y: 181, distance: 12.5
click at [390, 181] on div "Location Tingletwist, Portnavas, Constantine falmouth, Tr115RL" at bounding box center [367, 187] width 89 height 17
copy span "Tr115RL"
click at [55, 60] on input "*****" at bounding box center [59, 60] width 14 height 7
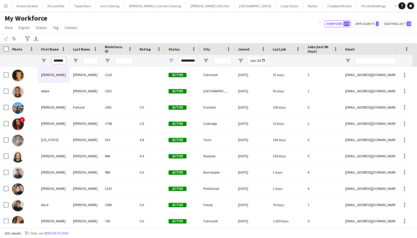
type input "*******"
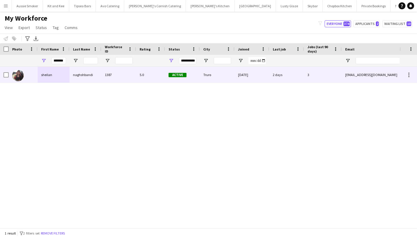
click at [84, 75] on div "naghshbandi" at bounding box center [86, 75] width 32 height 16
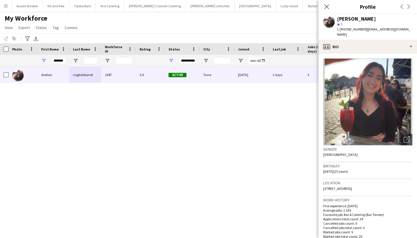
drag, startPoint x: 373, startPoint y: 180, endPoint x: 359, endPoint y: 183, distance: 14.4
click at [359, 183] on div "Location 9 Gwarak Tewdar, Truro, TR1 2FL" at bounding box center [367, 187] width 89 height 17
copy span "TR1 2FL"
click at [327, 8] on icon "Close pop-in" at bounding box center [327, 7] width 6 height 6
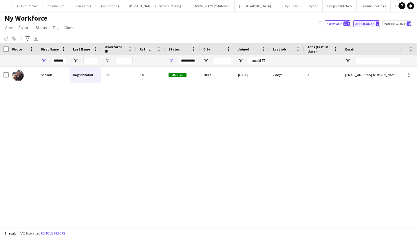
click at [369, 20] on button "Applicants 2" at bounding box center [366, 23] width 27 height 7
type input "**********"
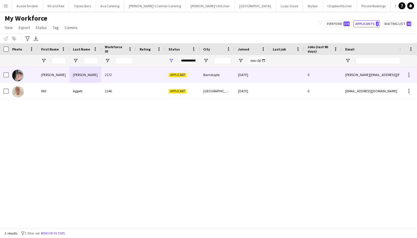
click at [121, 79] on div "2172" at bounding box center [118, 75] width 35 height 16
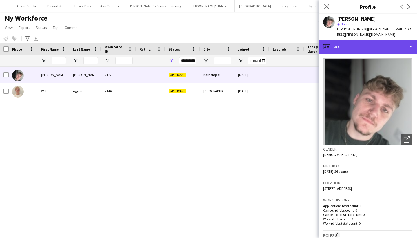
click at [384, 40] on div "profile Bio" at bounding box center [368, 47] width 98 height 14
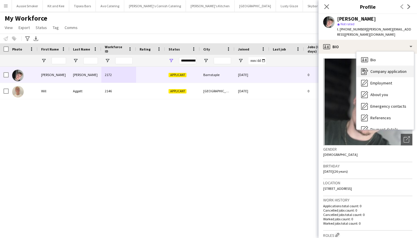
click at [385, 69] on span "Company application" at bounding box center [389, 71] width 36 height 5
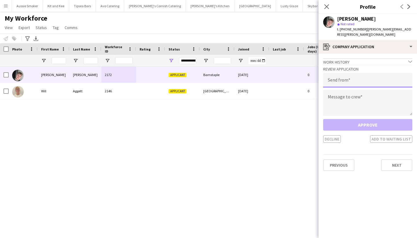
click at [360, 75] on input "email" at bounding box center [367, 80] width 89 height 14
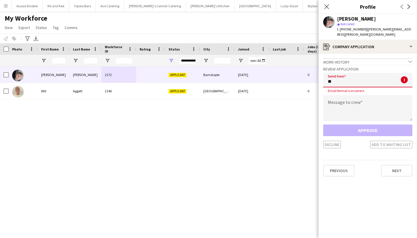
type input "*"
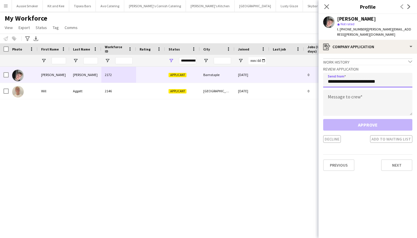
type input "**********"
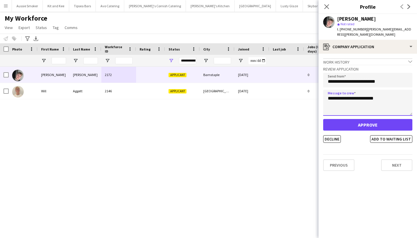
type textarea "**********"
click at [379, 122] on button "Approve" at bounding box center [367, 125] width 89 height 12
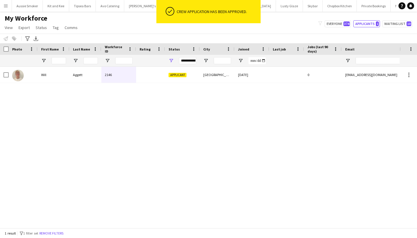
click at [3, 5] on button "Menu" at bounding box center [6, 6] width 12 height 12
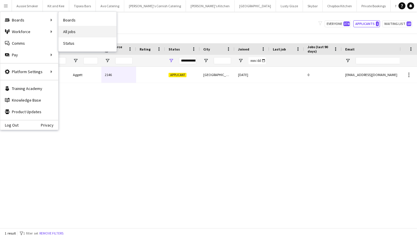
click at [92, 32] on link "All jobs" at bounding box center [88, 32] width 58 height 12
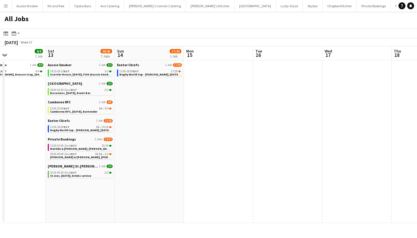
scroll to position [0, 231]
click at [92, 108] on div "12:00-22:00 BST 1A • 4/5" at bounding box center [81, 108] width 61 height 3
click at [152, 113] on app-date-cell "Exeter Chiefs 1 Job 17/20 11:00-18:00 BST 17/20 Rugby World Cup - Sandy Park, 1…" at bounding box center [150, 141] width 69 height 162
click at [98, 108] on div "12:00-22:00 BST 1A • 4/5" at bounding box center [81, 108] width 61 height 3
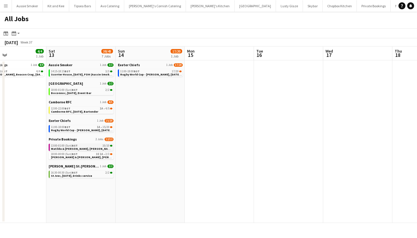
click at [72, 148] on span "Matilda & Josh, Restronguet Barton,13th September" at bounding box center [87, 149] width 72 height 4
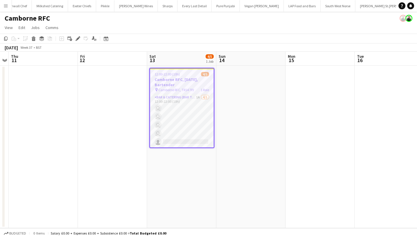
scroll to position [0, 560]
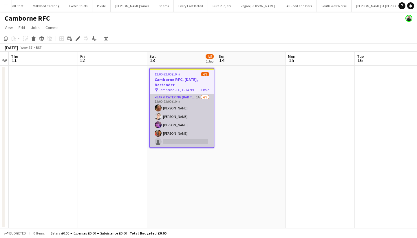
click at [204, 106] on app-card-role "Bar & Catering (Bar Tender) 1A [DATE] 12:00-22:00 (10h) [PERSON_NAME] [PERSON_N…" at bounding box center [182, 120] width 64 height 53
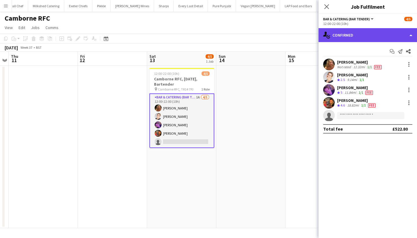
click at [349, 37] on div "single-neutral-actions-check-2 Confirmed" at bounding box center [368, 35] width 98 height 14
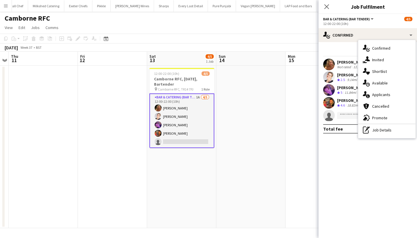
click at [373, 59] on span "Invited" at bounding box center [378, 59] width 12 height 5
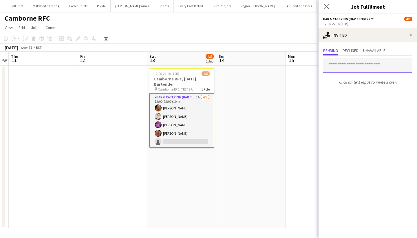
click at [348, 70] on input "text" at bounding box center [367, 65] width 89 height 14
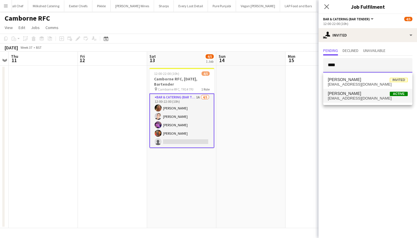
type input "****"
click at [355, 98] on span "kataggiekvm@gmail.com" at bounding box center [368, 98] width 80 height 5
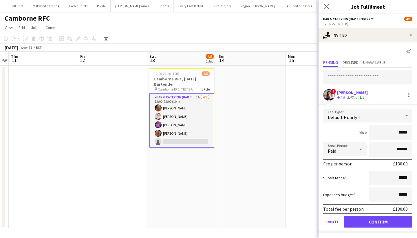
type input "******"
click at [354, 220] on button "Confirm" at bounding box center [378, 222] width 69 height 12
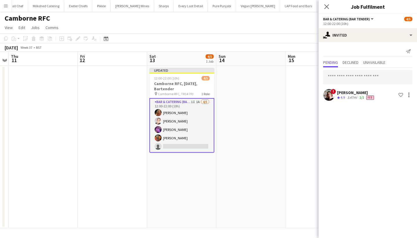
click at [329, 9] on app-icon "Close pop-in" at bounding box center [326, 6] width 7 height 7
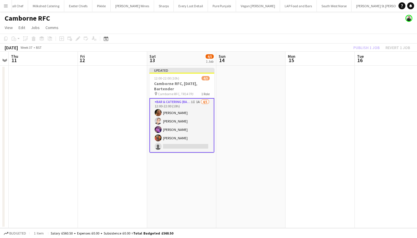
click at [371, 46] on div "Publish 1 job Revert 1 job" at bounding box center [381, 48] width 71 height 8
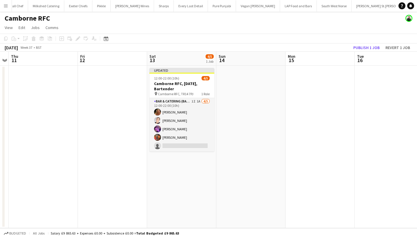
click at [371, 46] on button "Publish 1 job" at bounding box center [366, 48] width 31 height 8
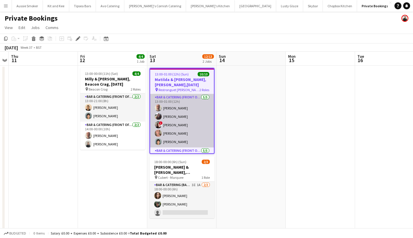
click at [195, 121] on app-card-role "Bar & Catering (Front of House) [DATE] 13:00-01:00 (12h) [PERSON_NAME] ! [PERSO…" at bounding box center [182, 120] width 64 height 53
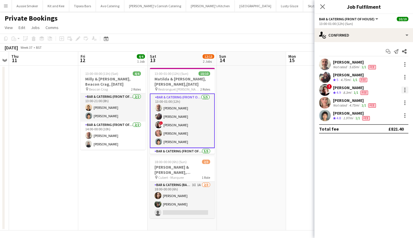
click at [407, 90] on div at bounding box center [404, 89] width 7 height 7
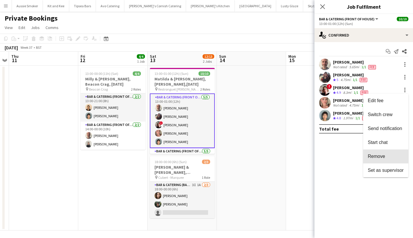
click at [392, 155] on span "Remove" at bounding box center [386, 156] width 36 height 5
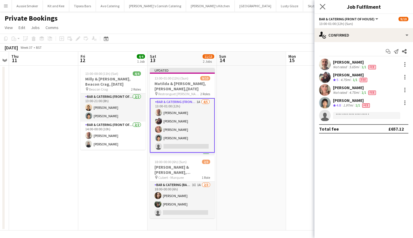
click at [325, 8] on app-icon "Close pop-in" at bounding box center [322, 7] width 8 height 8
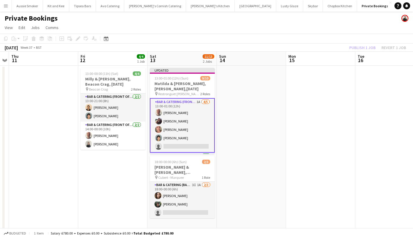
click at [367, 42] on app-toolbar "Copy Paste Paste Command V Paste with crew Command Shift V Paste linked Job [GE…" at bounding box center [206, 39] width 413 height 10
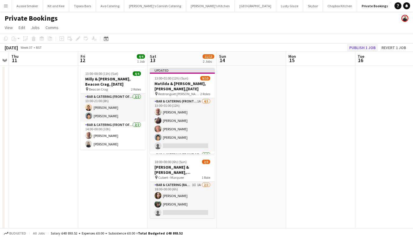
drag, startPoint x: 366, startPoint y: 43, endPoint x: 365, endPoint y: 45, distance: 3.0
click at [366, 44] on div "Copy Paste Paste Command V Paste with crew Command Shift V Paste linked Job [GE…" at bounding box center [206, 43] width 413 height 18
drag, startPoint x: 368, startPoint y: 45, endPoint x: 365, endPoint y: 49, distance: 4.5
click at [368, 45] on button "Publish 1 job" at bounding box center [362, 48] width 31 height 8
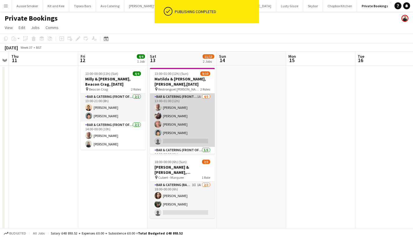
click at [195, 124] on app-card-role "Bar & Catering (Front of House) 1A [DATE] 13:00-01:00 (12h) [PERSON_NAME] [PERS…" at bounding box center [182, 119] width 65 height 53
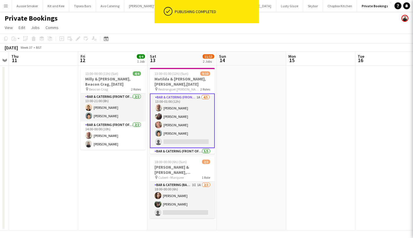
scroll to position [0, 198]
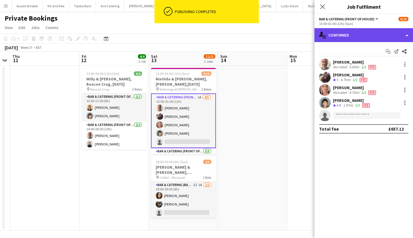
click at [378, 37] on div "single-neutral-actions-check-2 Confirmed" at bounding box center [363, 35] width 98 height 14
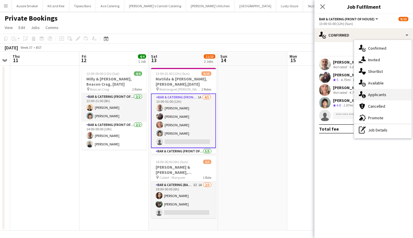
click at [386, 98] on div "single-neutral-actions-information Applicants" at bounding box center [382, 95] width 57 height 12
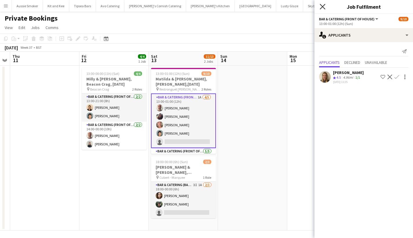
click at [323, 5] on icon "Close pop-in" at bounding box center [323, 7] width 6 height 6
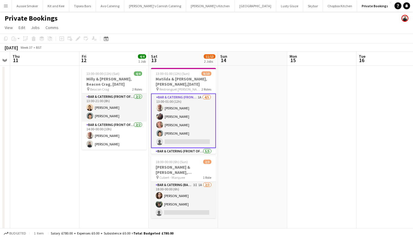
click at [195, 118] on app-card-role "Bar & Catering (Front of House) 1A [DATE] 13:00-01:00 (12h) [PERSON_NAME] [PERS…" at bounding box center [183, 120] width 65 height 54
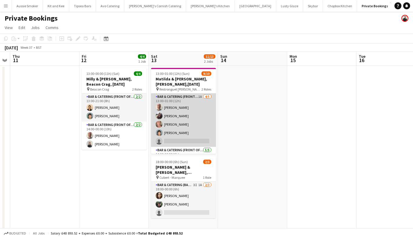
click at [186, 130] on app-card-role "Bar & Catering (Front of House) 1A [DATE] 13:00-01:00 (12h) [PERSON_NAME] [PERS…" at bounding box center [183, 119] width 65 height 53
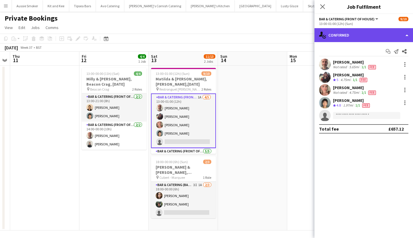
click at [356, 36] on div "single-neutral-actions-check-2 Confirmed" at bounding box center [363, 35] width 98 height 14
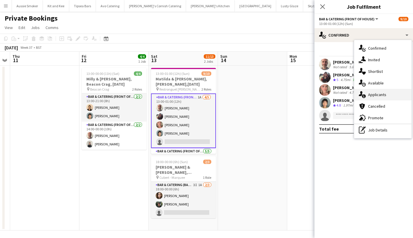
click at [387, 95] on div "single-neutral-actions-information Applicants" at bounding box center [382, 95] width 57 height 12
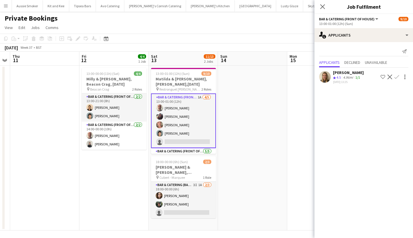
click at [400, 78] on button "Confirm" at bounding box center [396, 76] width 7 height 7
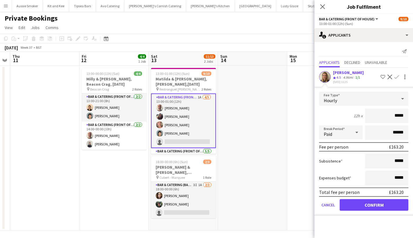
type input "******"
click at [369, 204] on button "Confirm" at bounding box center [374, 205] width 69 height 12
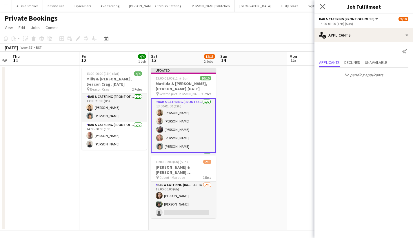
click at [319, 6] on app-icon "Close pop-in" at bounding box center [322, 7] width 8 height 8
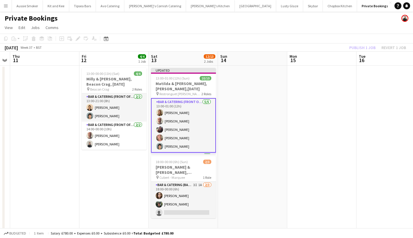
click at [358, 48] on div "Publish 1 job Revert 1 job" at bounding box center [377, 48] width 71 height 8
click at [358, 48] on button "Publish 1 job" at bounding box center [362, 48] width 31 height 8
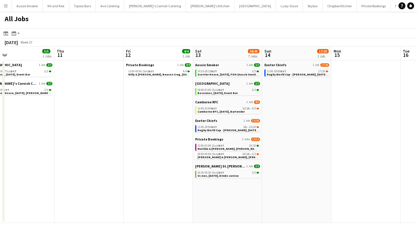
scroll to position [0, 157]
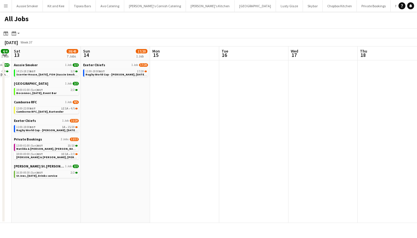
scroll to position [0, 165]
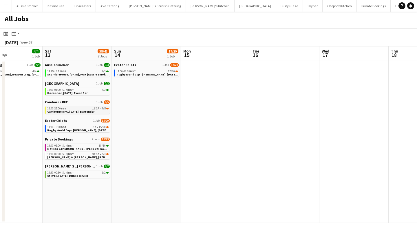
click at [94, 112] on span "Camborne RFC, 13th September, Bartender" at bounding box center [70, 112] width 47 height 4
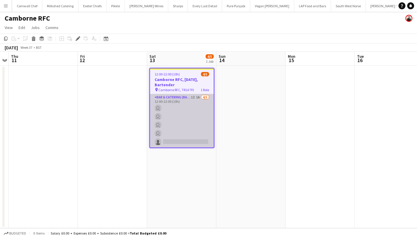
scroll to position [0, 560]
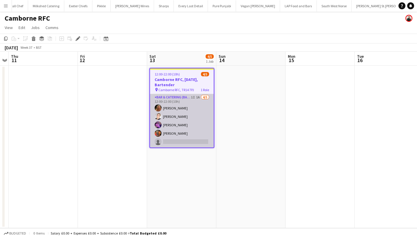
click at [190, 132] on app-card-role "Bar & Catering (Bar Tender) 1I 1A 4/5 12:00-22:00 (10h) Katie Harpur Grace Dale…" at bounding box center [182, 120] width 64 height 53
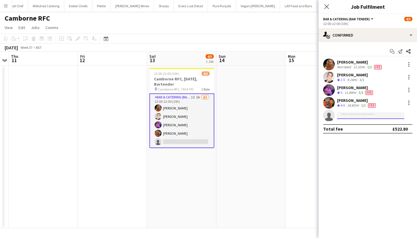
click at [354, 115] on input at bounding box center [370, 115] width 67 height 7
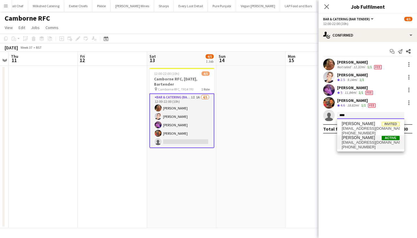
type input "****"
click at [362, 146] on span "+4407792510295" at bounding box center [371, 147] width 58 height 5
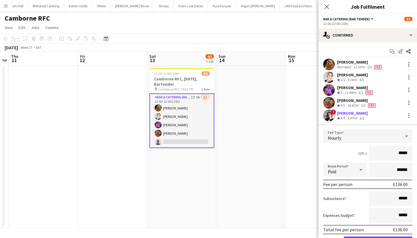
type input "******"
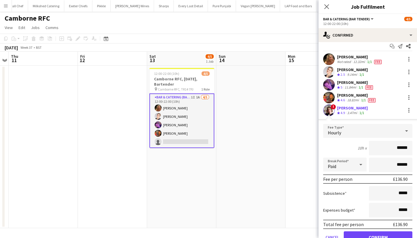
click at [378, 233] on button "Confirm" at bounding box center [378, 237] width 69 height 12
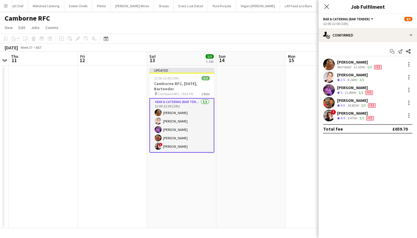
scroll to position [0, 0]
click at [325, 5] on icon at bounding box center [327, 7] width 6 height 6
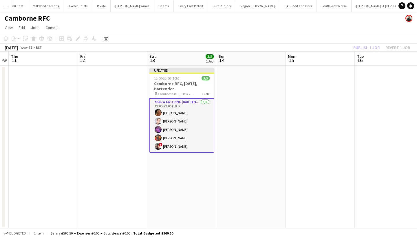
click at [373, 47] on div "Publish 1 job Revert 1 job" at bounding box center [381, 48] width 71 height 8
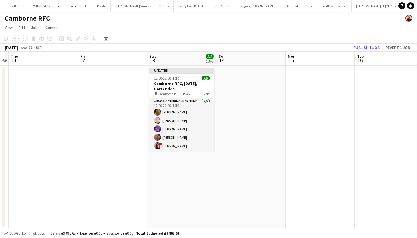
click at [373, 47] on button "Publish 1 job" at bounding box center [366, 48] width 31 height 8
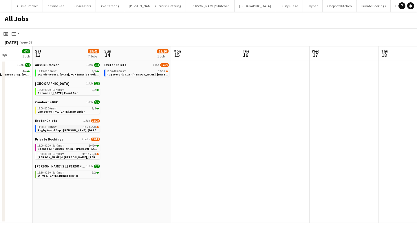
click at [72, 129] on span "Rugby World Cup - [PERSON_NAME], [DATE], Match Day Bar" at bounding box center [77, 130] width 81 height 4
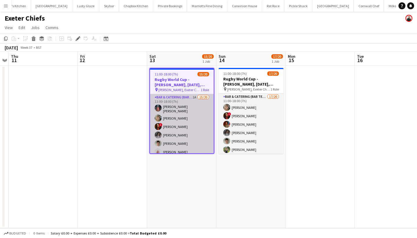
click at [187, 147] on app-card-role "Bar & Catering (Bar Tender) 1A 15/20 11:00-18:00 (7h) [PERSON_NAME] [PERSON_NAM…" at bounding box center [182, 184] width 64 height 181
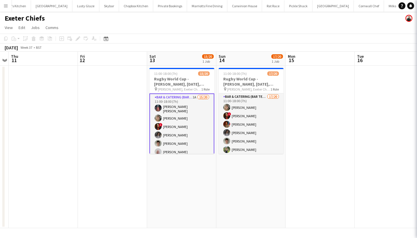
scroll to position [0, 199]
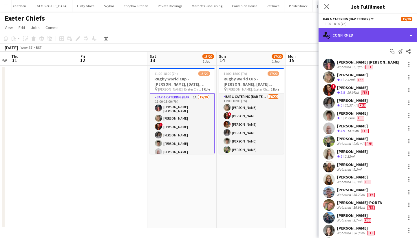
click at [390, 39] on div "single-neutral-actions-check-2 Confirmed" at bounding box center [368, 35] width 98 height 14
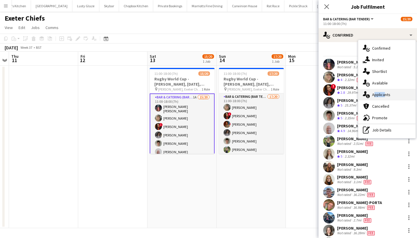
click at [382, 92] on div "single-neutral-actions-information Applicants" at bounding box center [386, 95] width 57 height 12
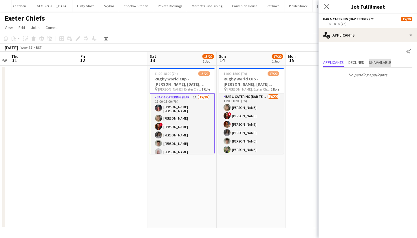
click at [380, 64] on span "Unavailable" at bounding box center [380, 62] width 22 height 4
click at [400, 63] on app-icon "Decline" at bounding box center [402, 64] width 5 height 5
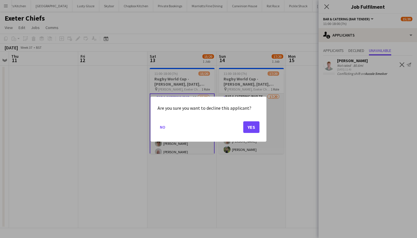
click at [258, 124] on button "Yes" at bounding box center [251, 127] width 16 height 12
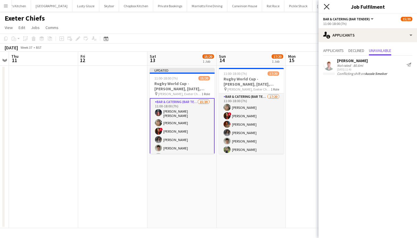
click at [327, 6] on icon at bounding box center [327, 7] width 6 height 6
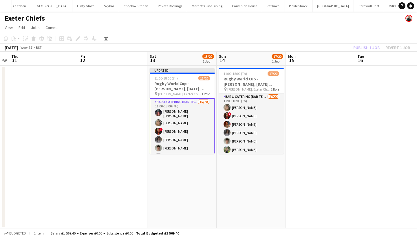
click at [373, 48] on div "Publish 1 job Revert 1 job" at bounding box center [381, 48] width 71 height 8
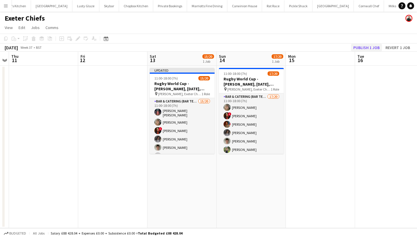
click at [375, 48] on button "Publish 1 job" at bounding box center [366, 48] width 31 height 8
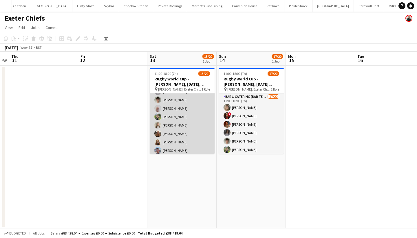
scroll to position [119, 0]
